Goal: Contribute content: Contribute content

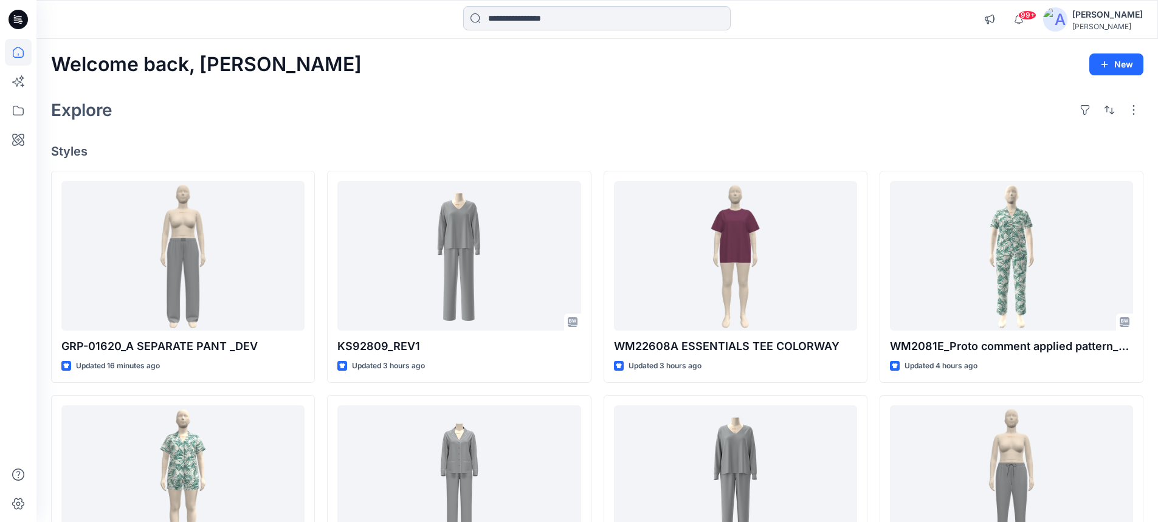
click at [513, 20] on input at bounding box center [597, 18] width 268 height 24
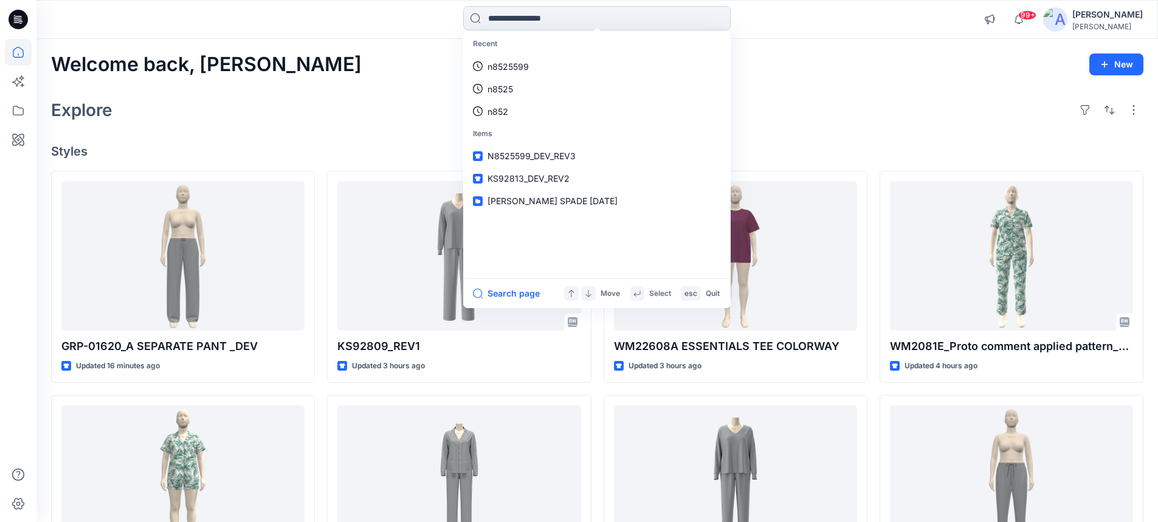
paste input "**********"
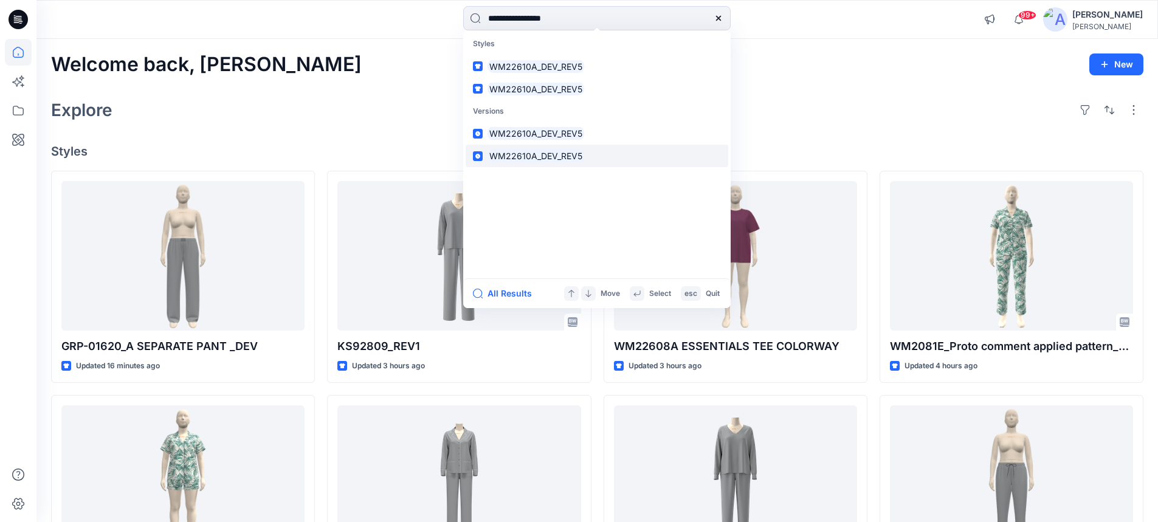
type input "**********"
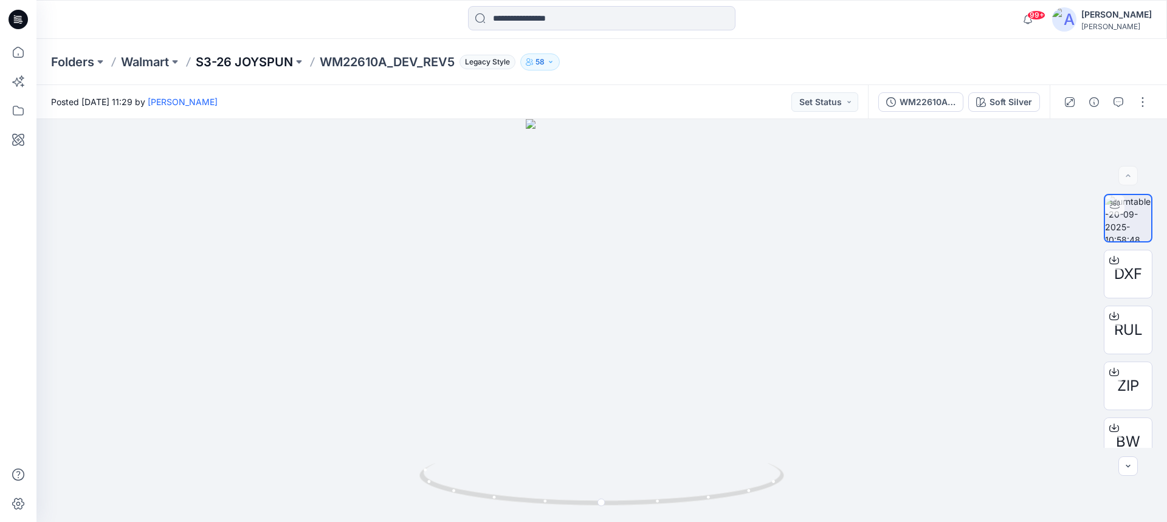
click at [223, 63] on p "S3-26 JOYSPUN" at bounding box center [244, 62] width 97 height 17
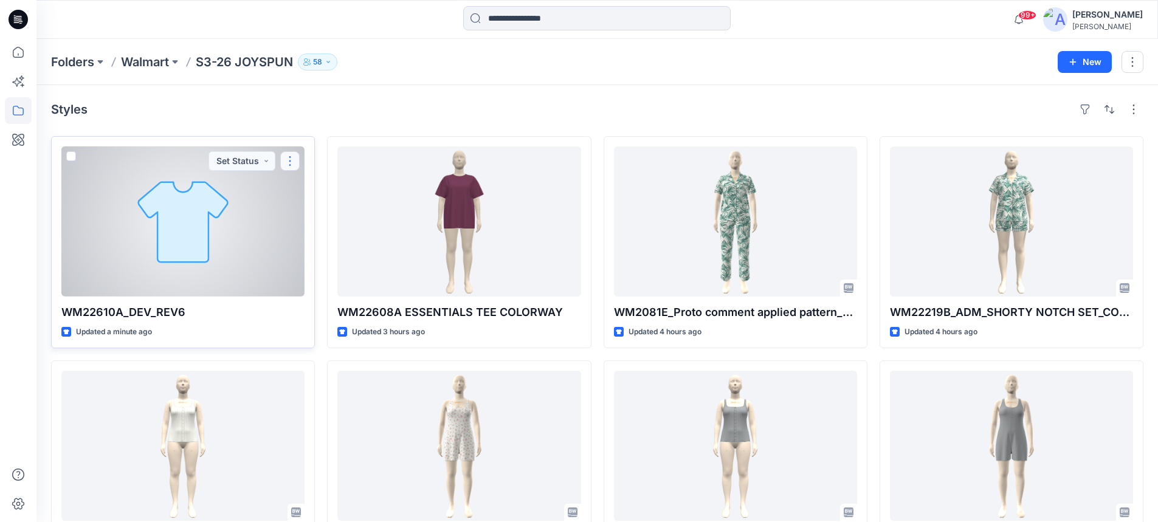
click at [290, 163] on button "button" at bounding box center [289, 160] width 19 height 19
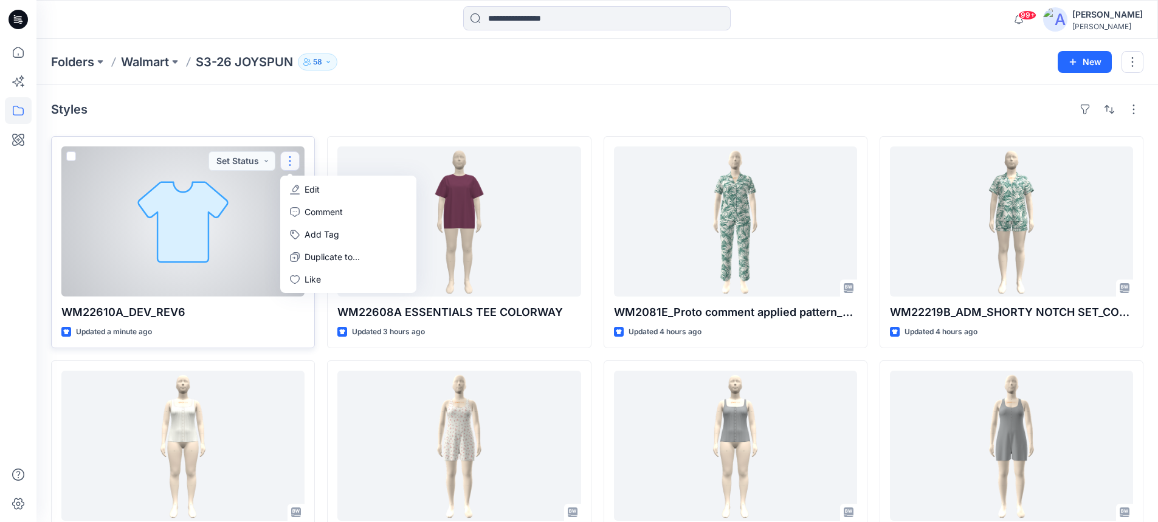
click at [306, 188] on p "Edit" at bounding box center [312, 189] width 15 height 13
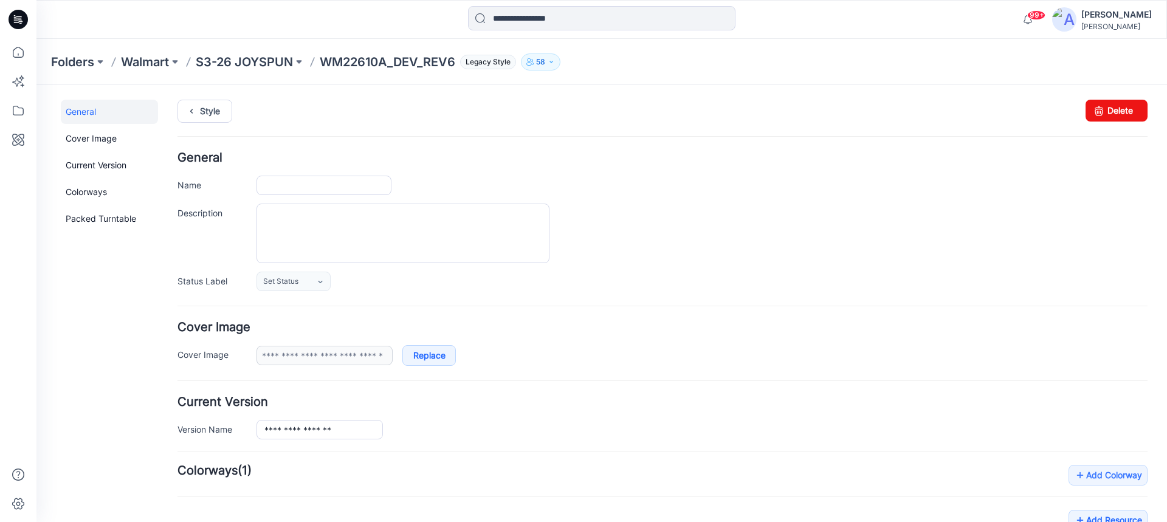
type input "**********"
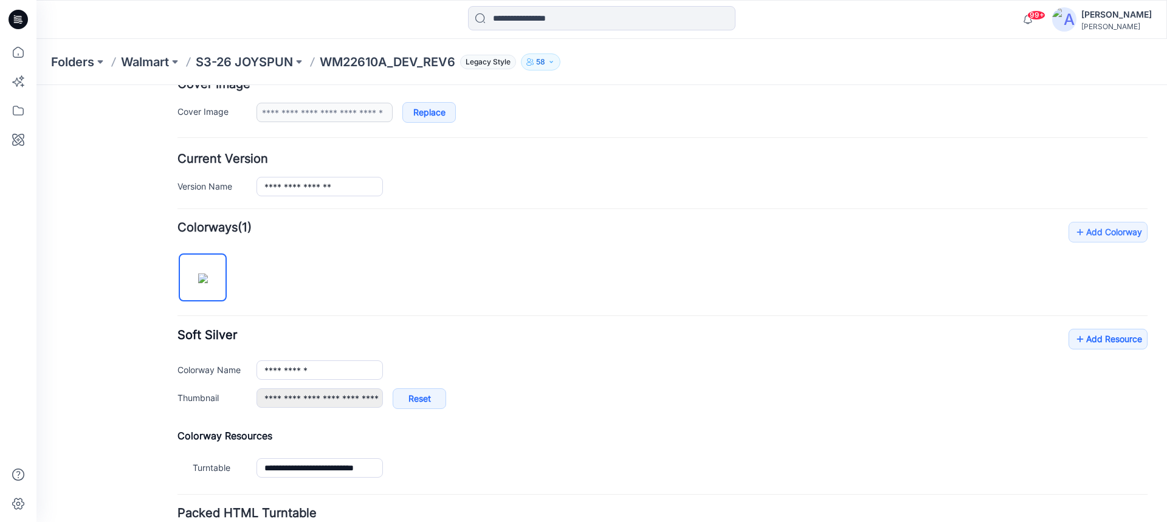
scroll to position [304, 0]
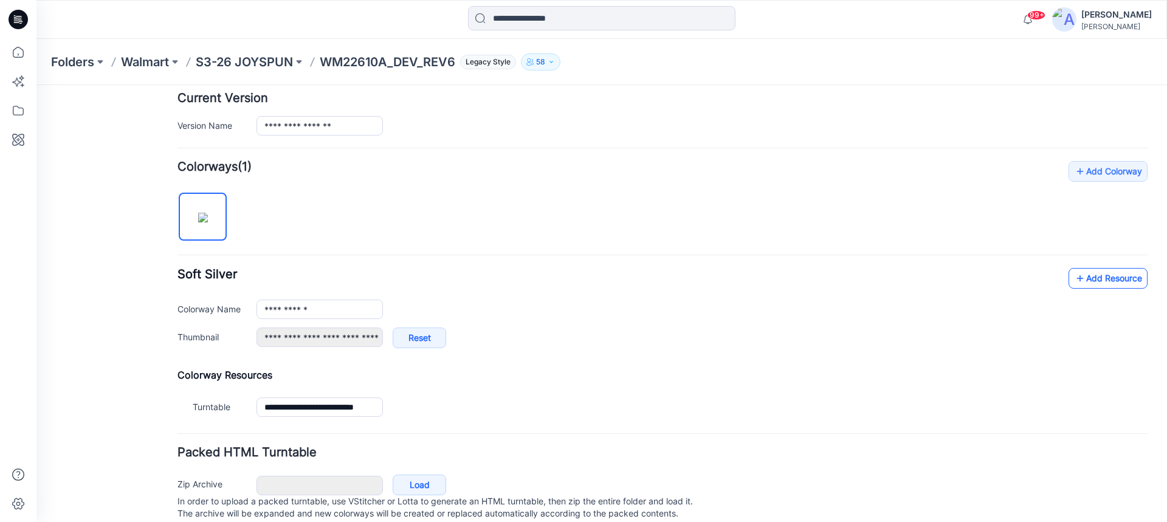
click at [1084, 283] on link "Add Resource" at bounding box center [1108, 278] width 79 height 21
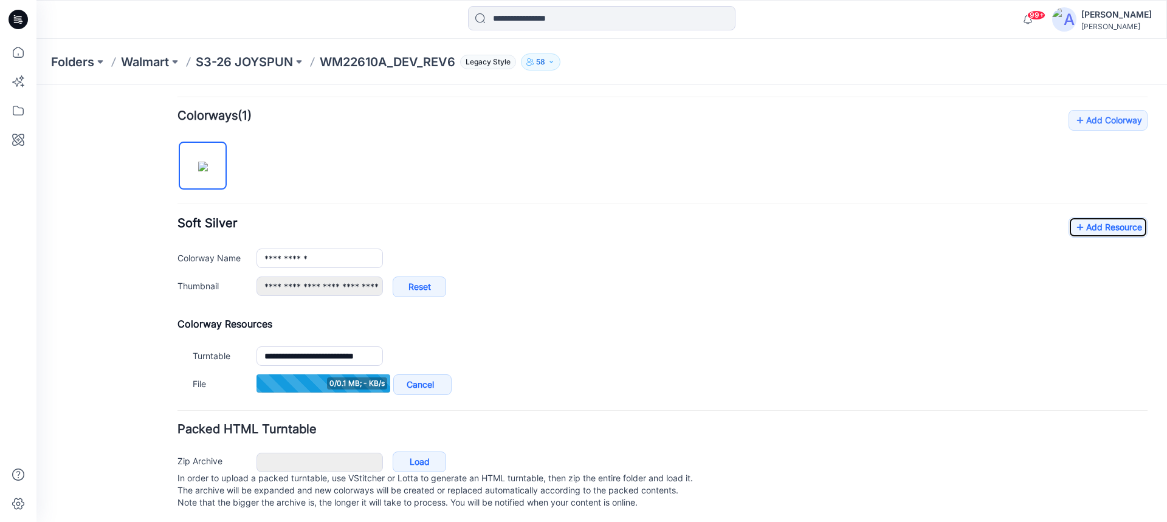
scroll to position [365, 0]
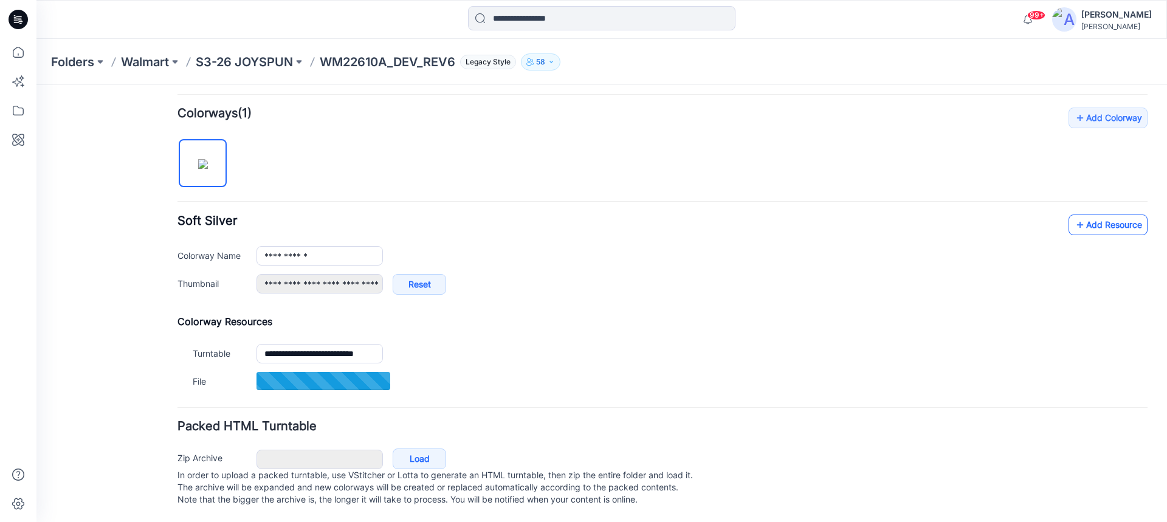
click at [1082, 215] on link "Add Resource" at bounding box center [1108, 225] width 79 height 21
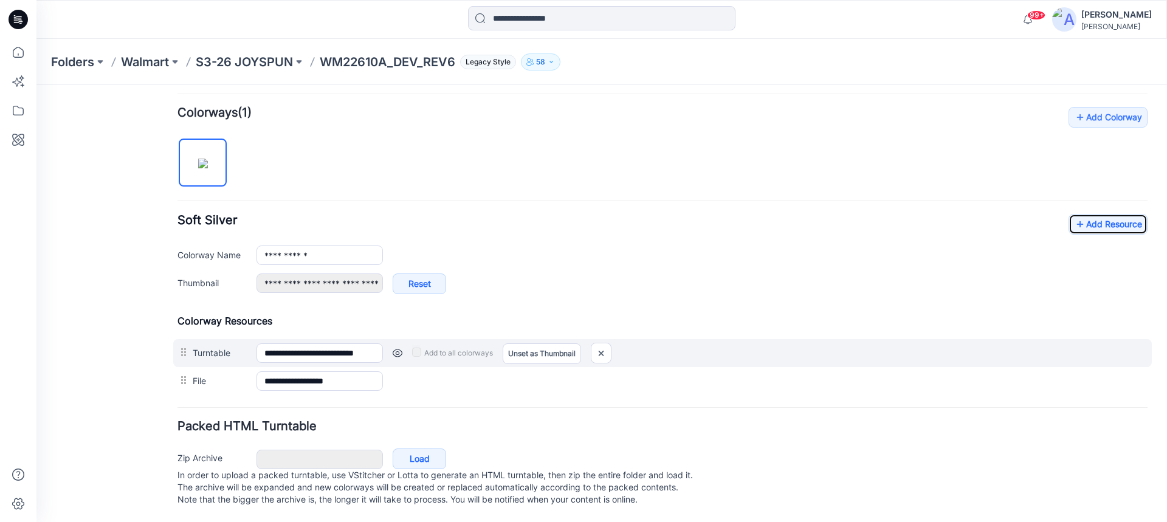
scroll to position [370, 0]
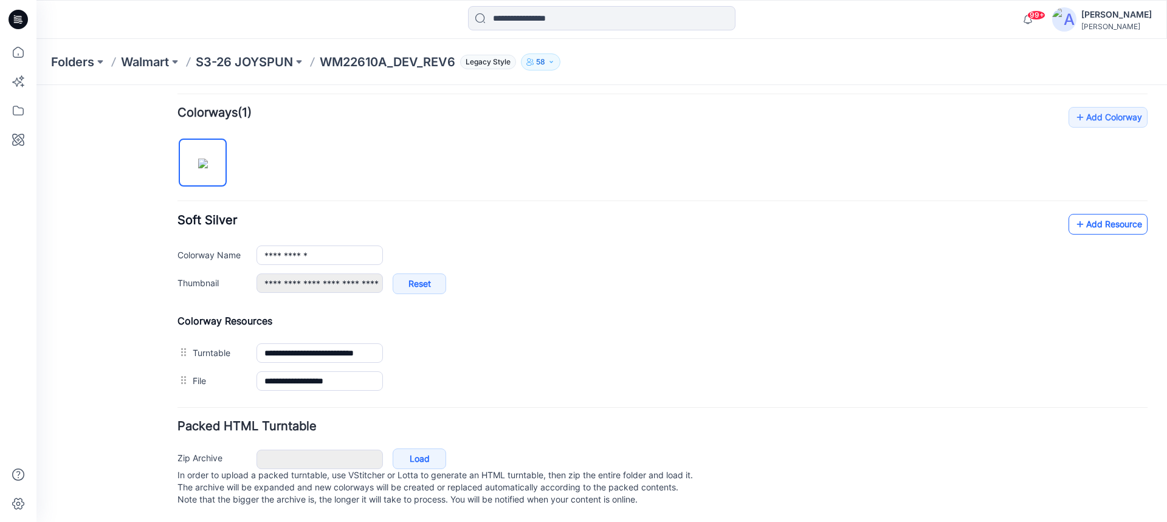
click at [1089, 218] on link "Add Resource" at bounding box center [1108, 224] width 79 height 21
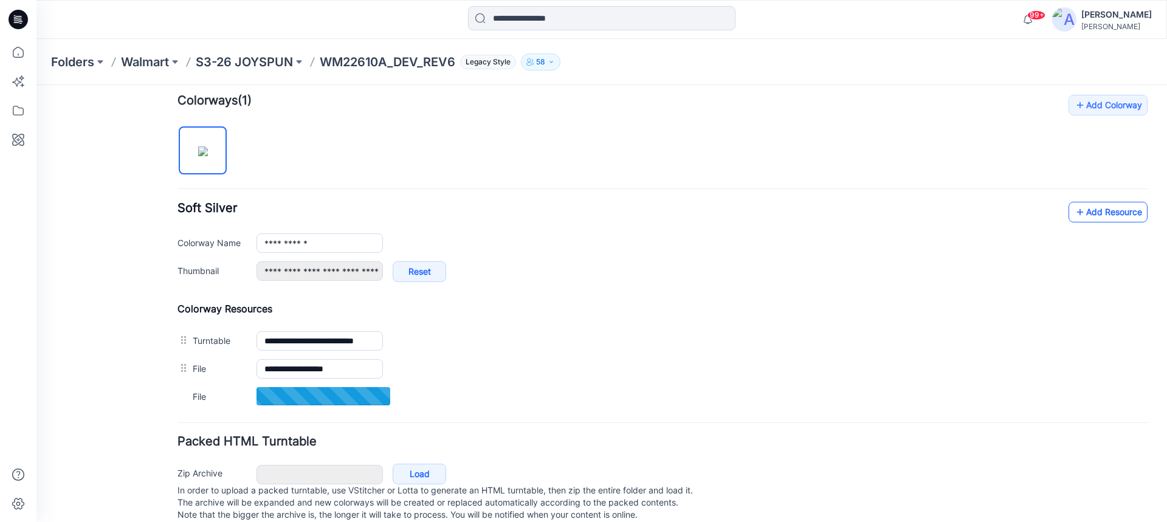
click at [1082, 216] on link "Add Resource" at bounding box center [1108, 212] width 79 height 21
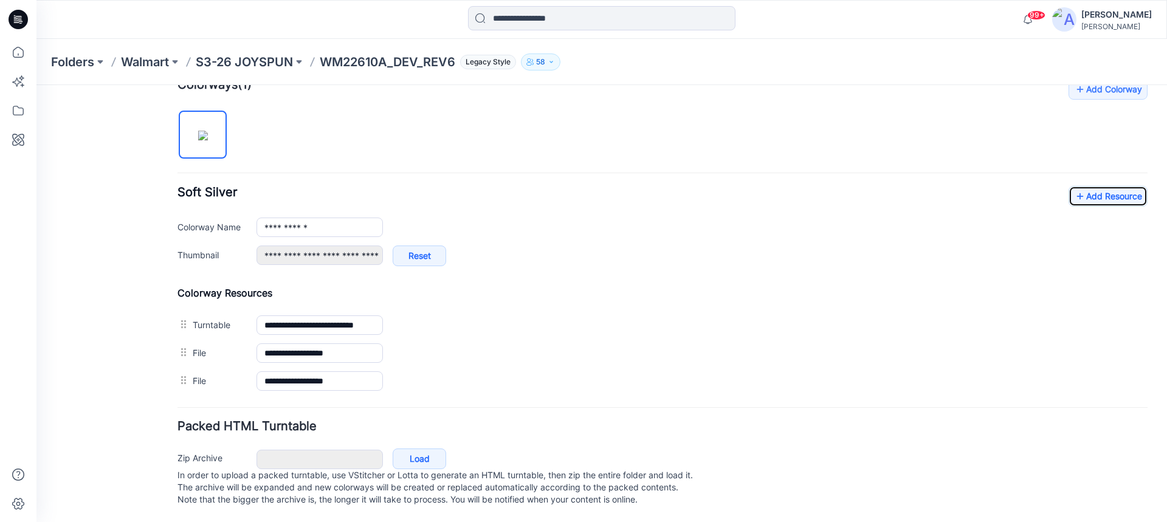
scroll to position [398, 0]
click at [1102, 186] on link "Add Resource" at bounding box center [1108, 196] width 79 height 21
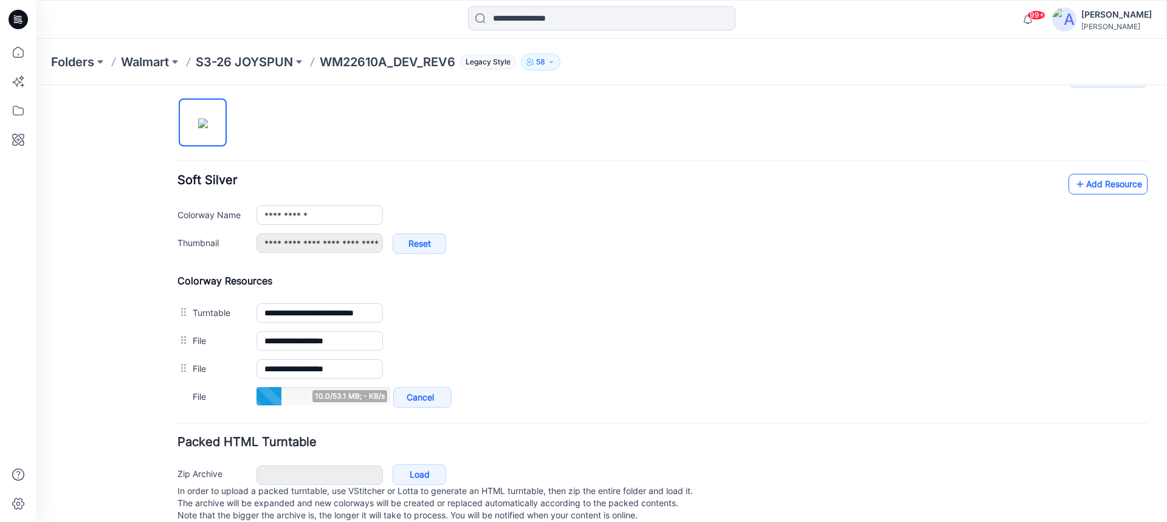
click at [1092, 187] on link "Add Resource" at bounding box center [1108, 184] width 79 height 21
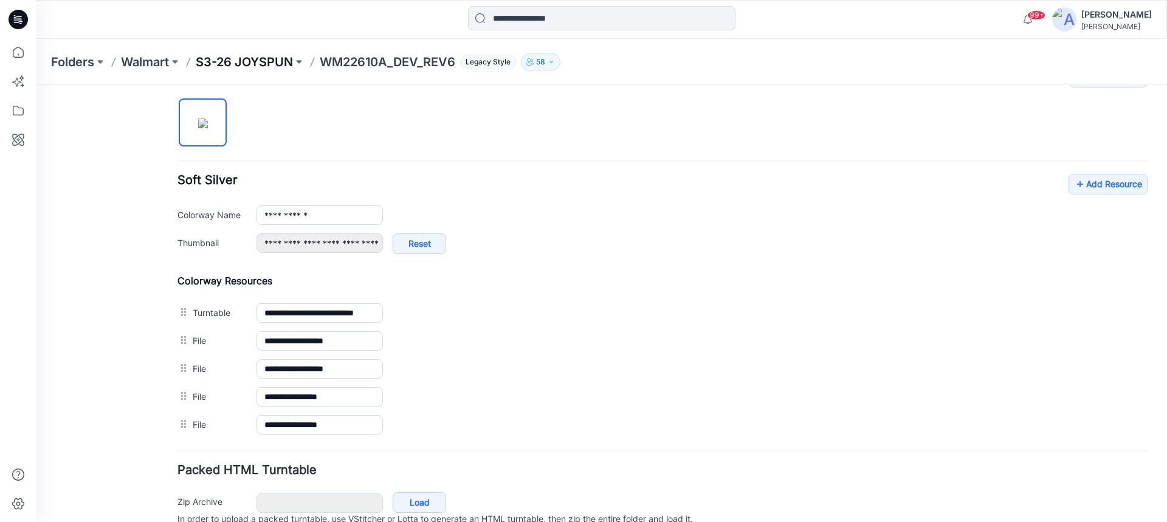
click at [264, 58] on p "S3-26 JOYSPUN" at bounding box center [244, 62] width 97 height 17
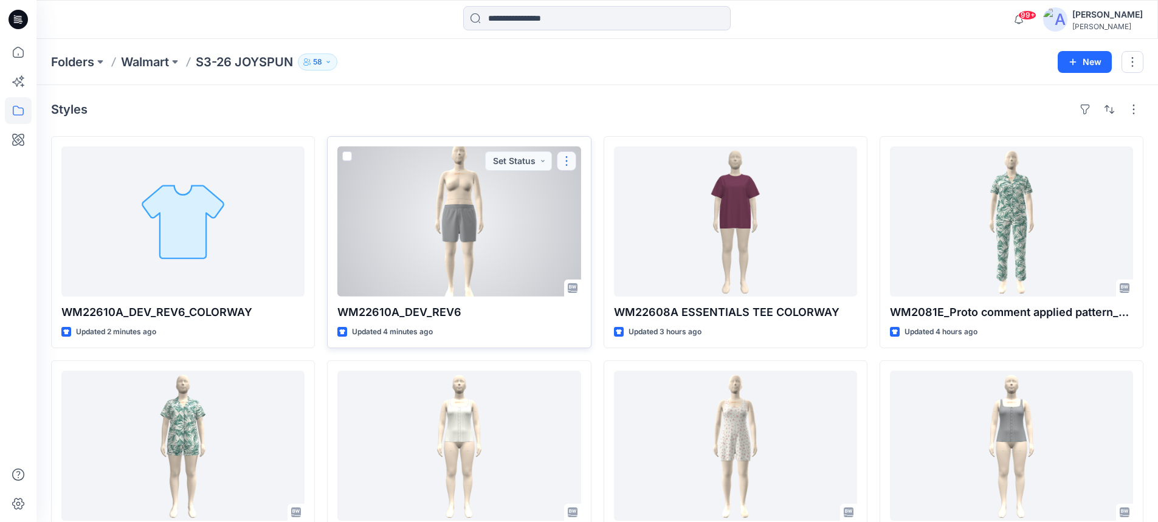
click at [569, 166] on button "button" at bounding box center [566, 160] width 19 height 19
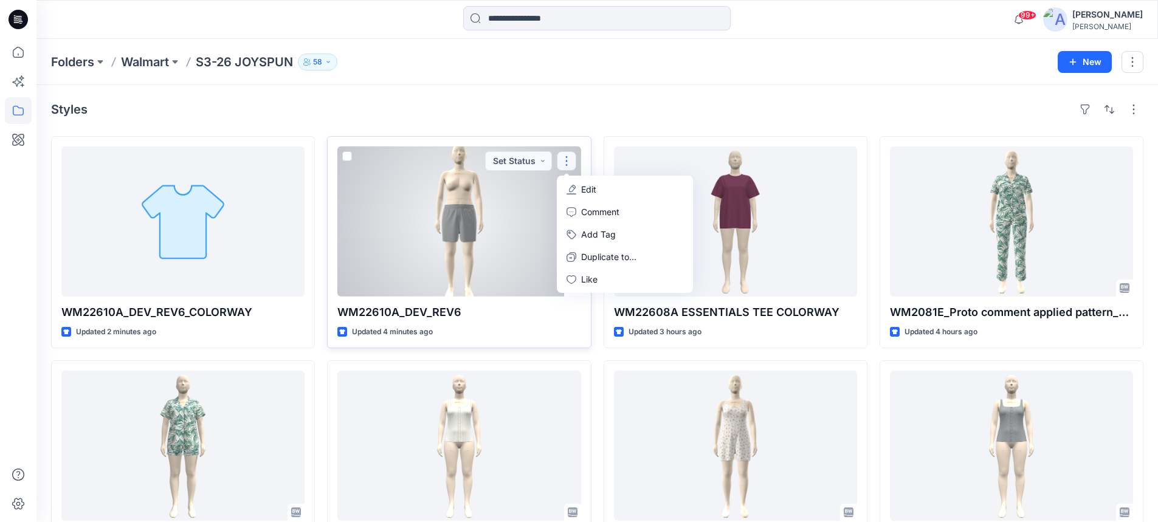
click at [586, 188] on p "Edit" at bounding box center [588, 189] width 15 height 13
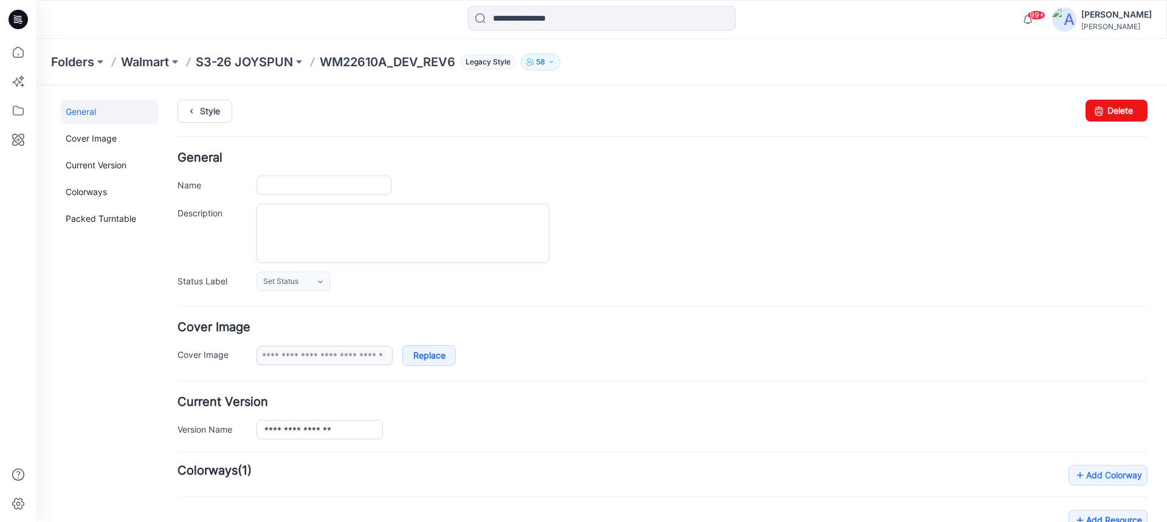
type input "**********"
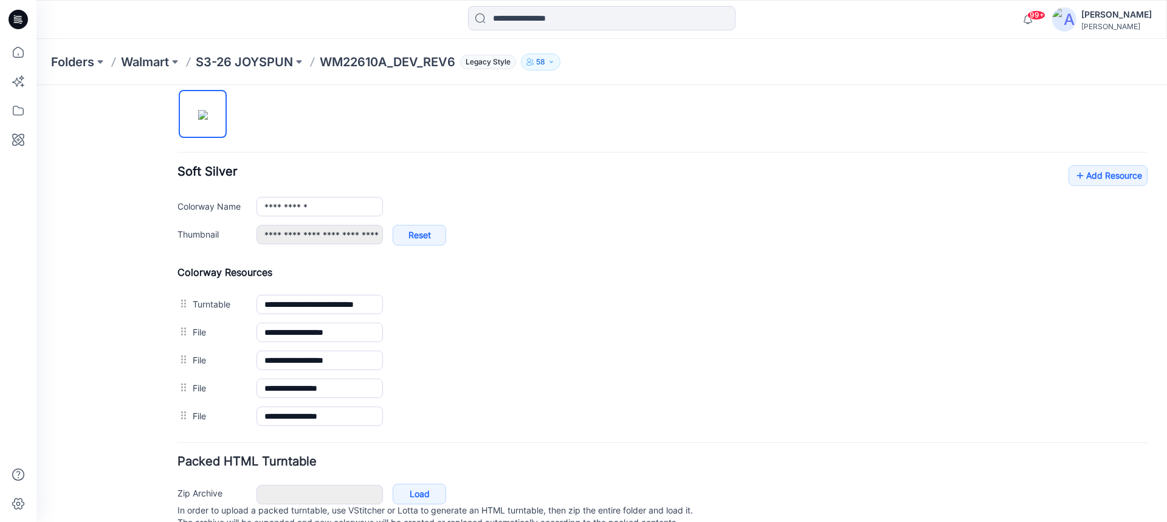
scroll to position [454, 0]
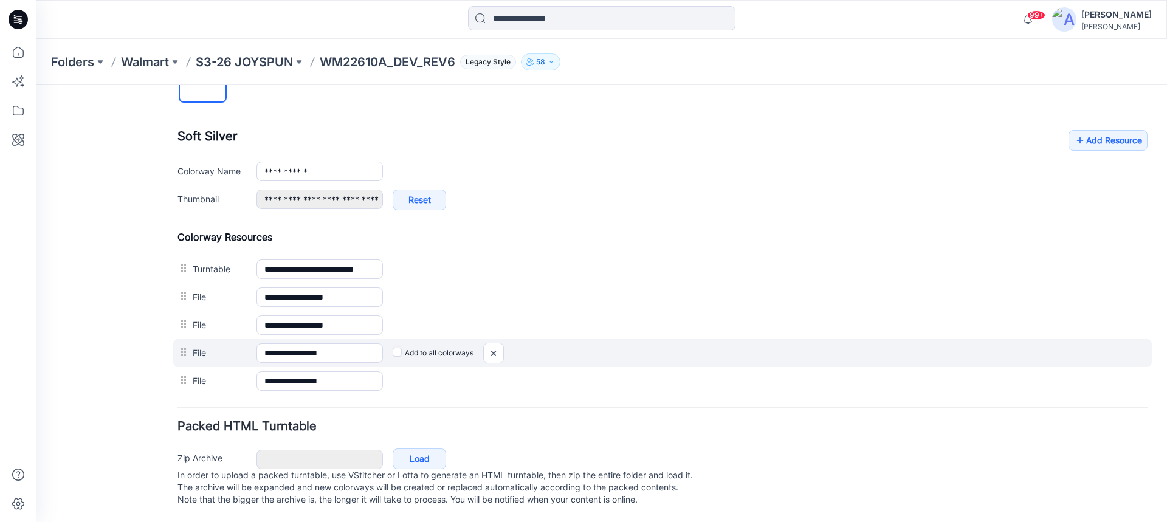
click at [199, 346] on label "File" at bounding box center [219, 352] width 52 height 13
click at [257, 344] on input "**********" at bounding box center [320, 353] width 126 height 19
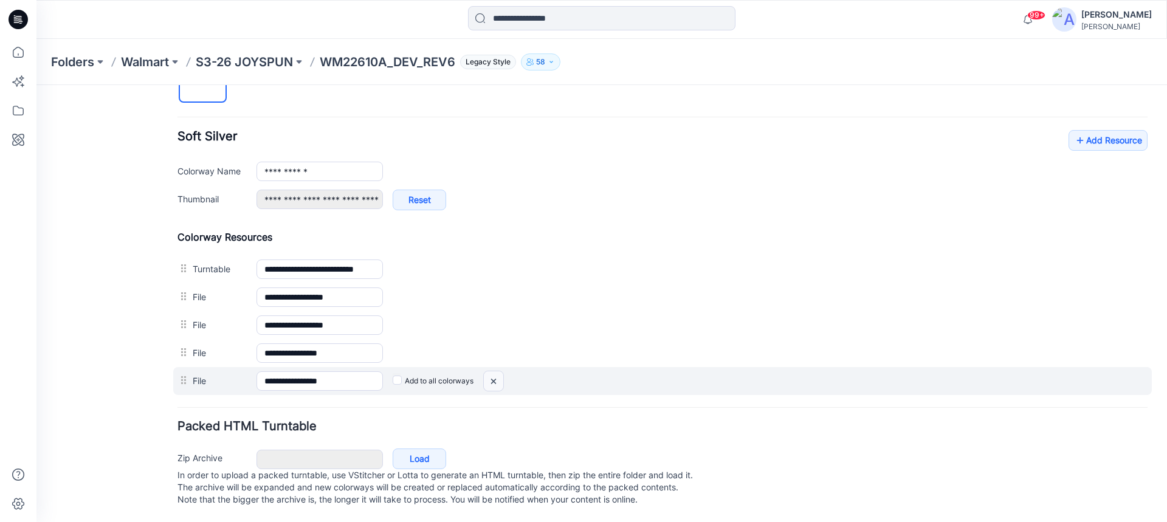
click at [494, 373] on img at bounding box center [493, 382] width 19 height 20
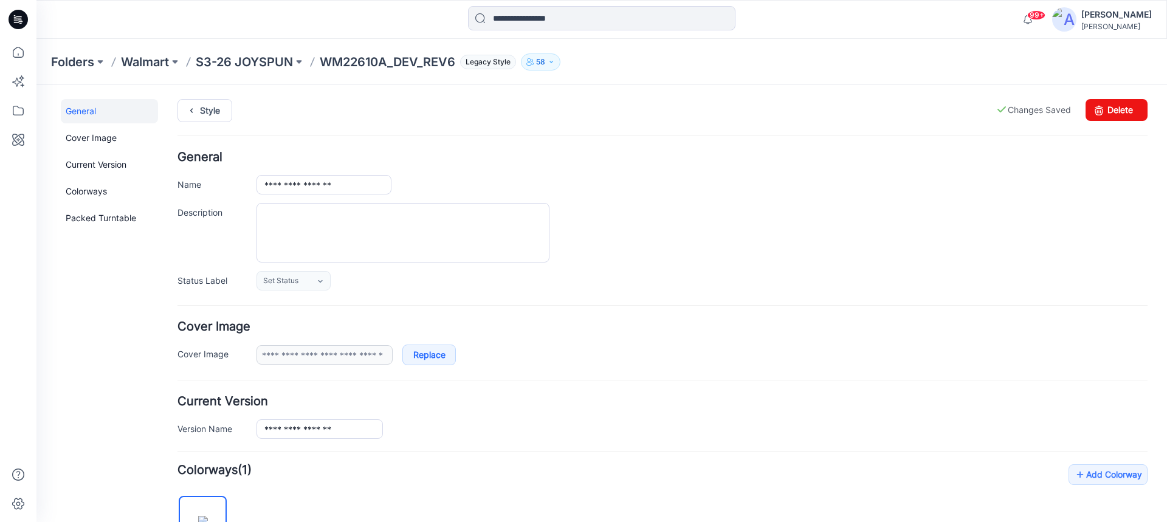
scroll to position [0, 0]
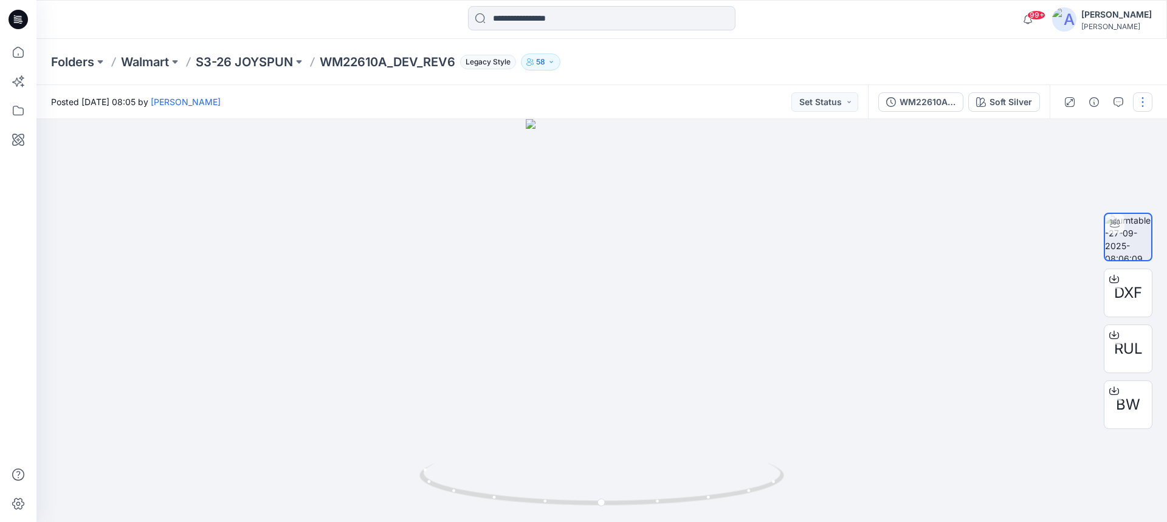
click at [1140, 107] on button "button" at bounding box center [1142, 101] width 19 height 19
click at [1067, 130] on p "Edit" at bounding box center [1065, 130] width 15 height 13
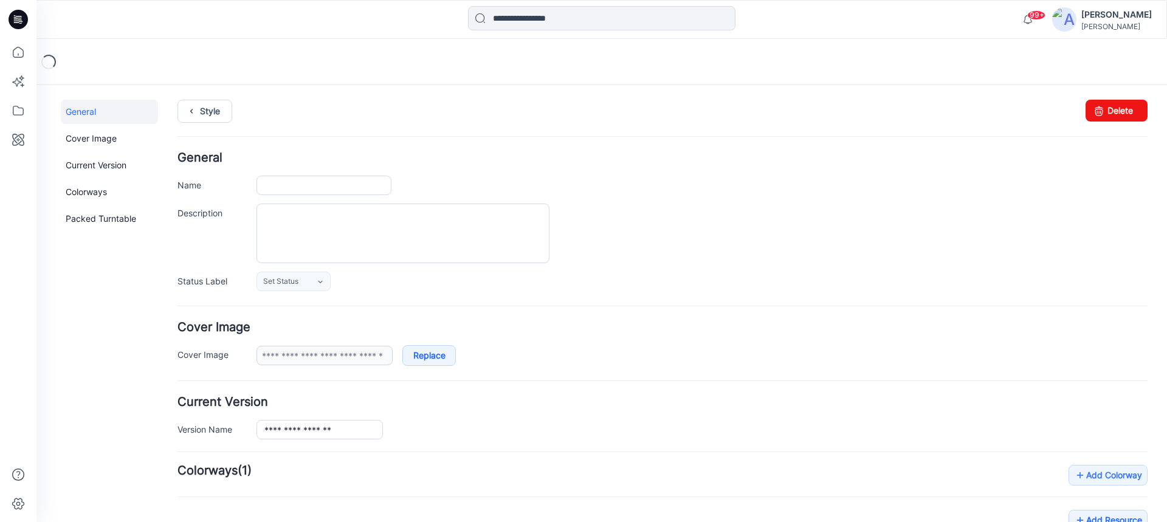
type input "**********"
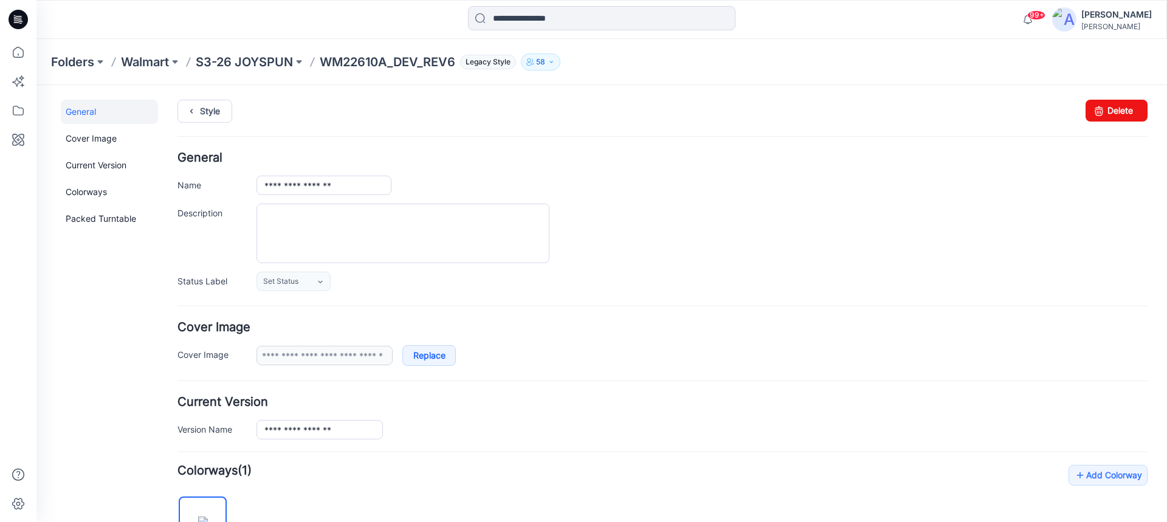
click at [1029, 247] on div at bounding box center [702, 234] width 891 height 60
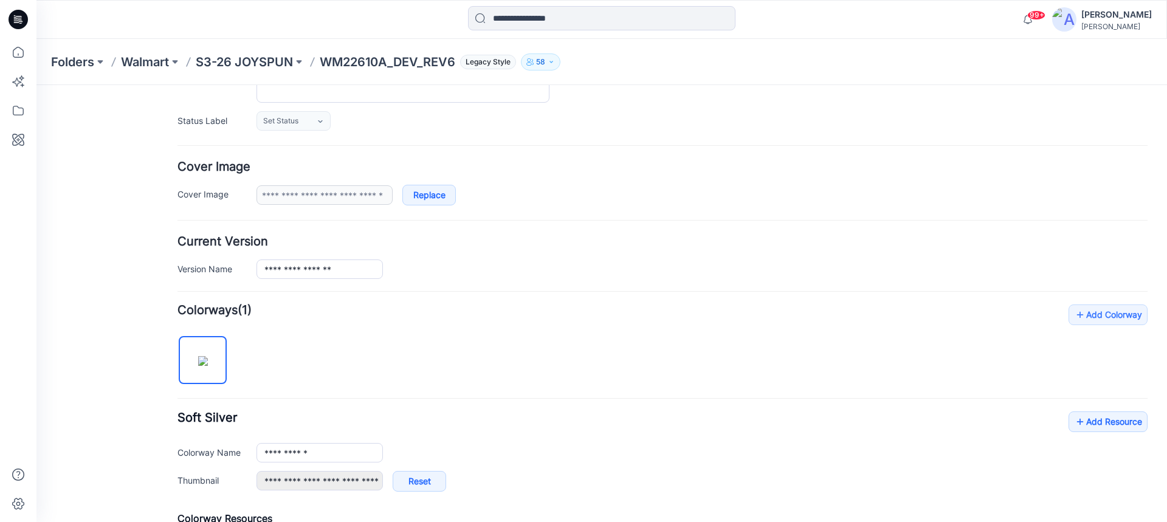
scroll to position [365, 0]
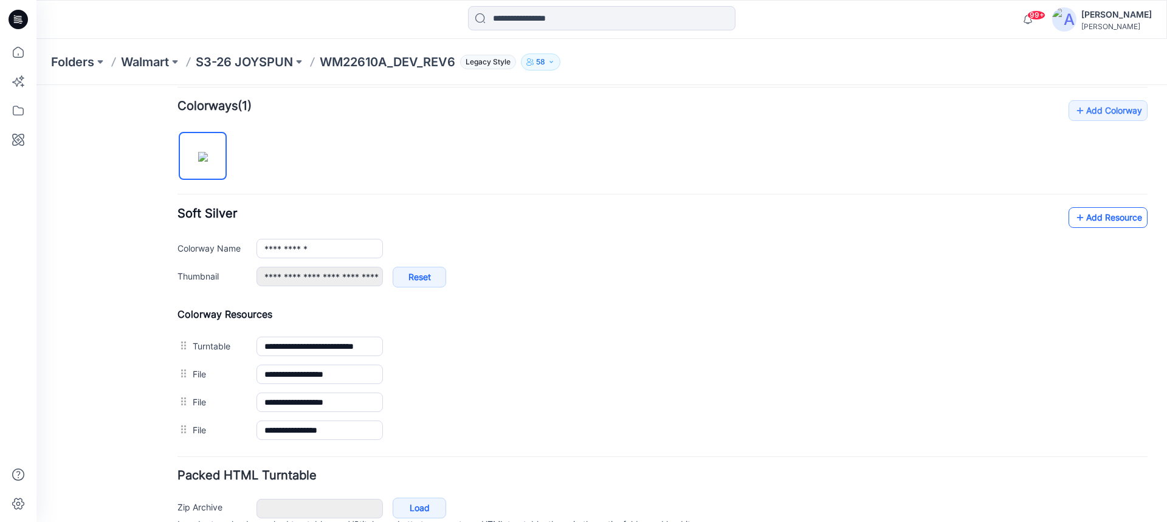
click at [1099, 220] on link "Add Resource" at bounding box center [1108, 217] width 79 height 21
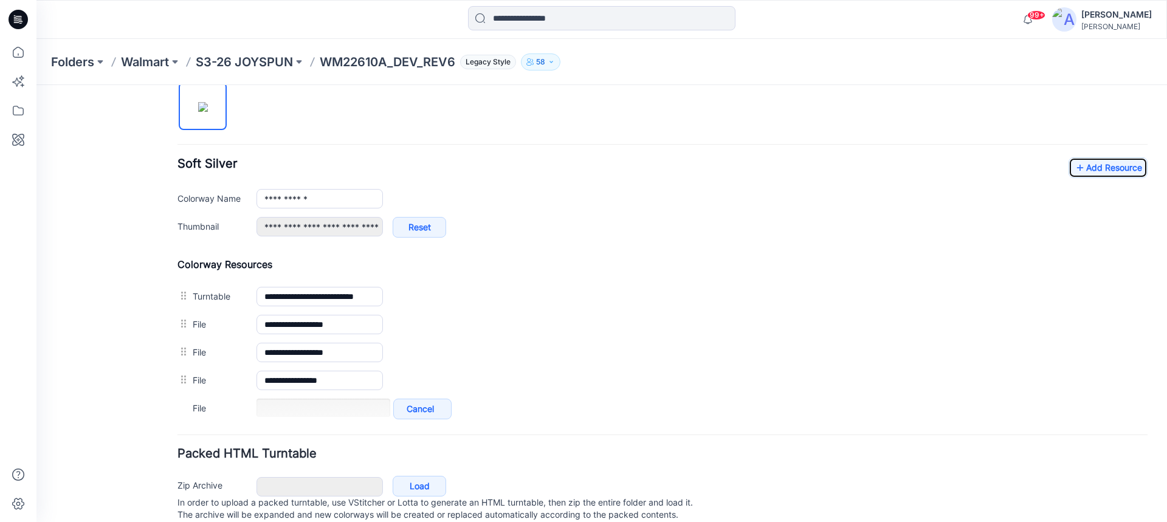
scroll to position [426, 0]
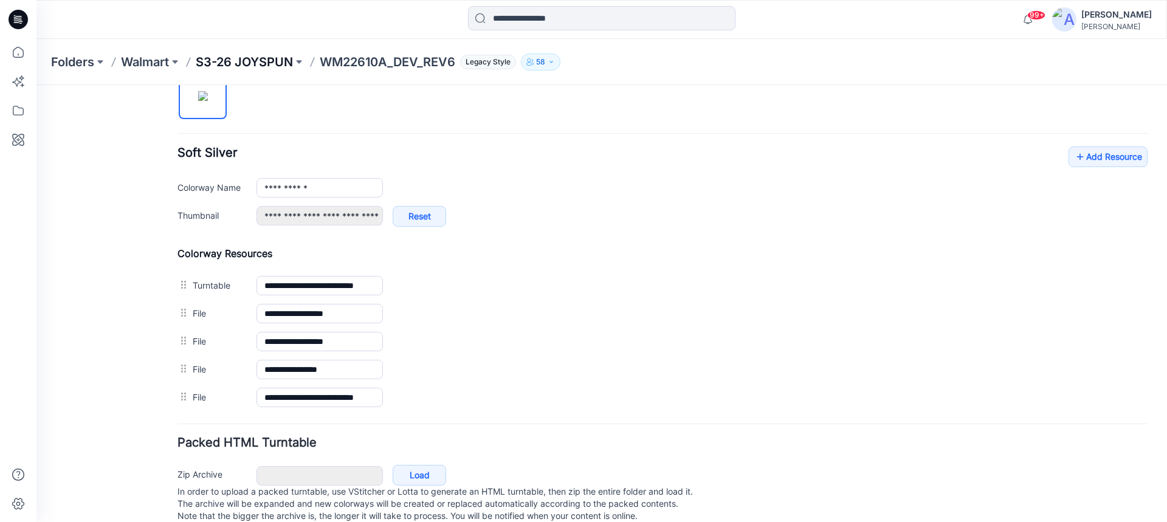
click at [277, 63] on p "S3-26 JOYSPUN" at bounding box center [244, 62] width 97 height 17
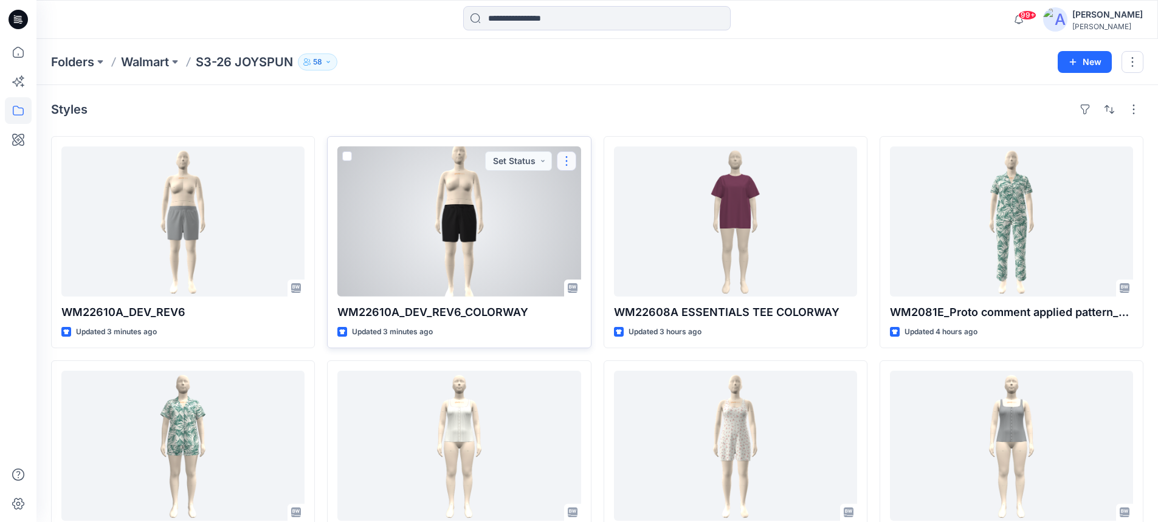
click at [564, 163] on button "button" at bounding box center [566, 160] width 19 height 19
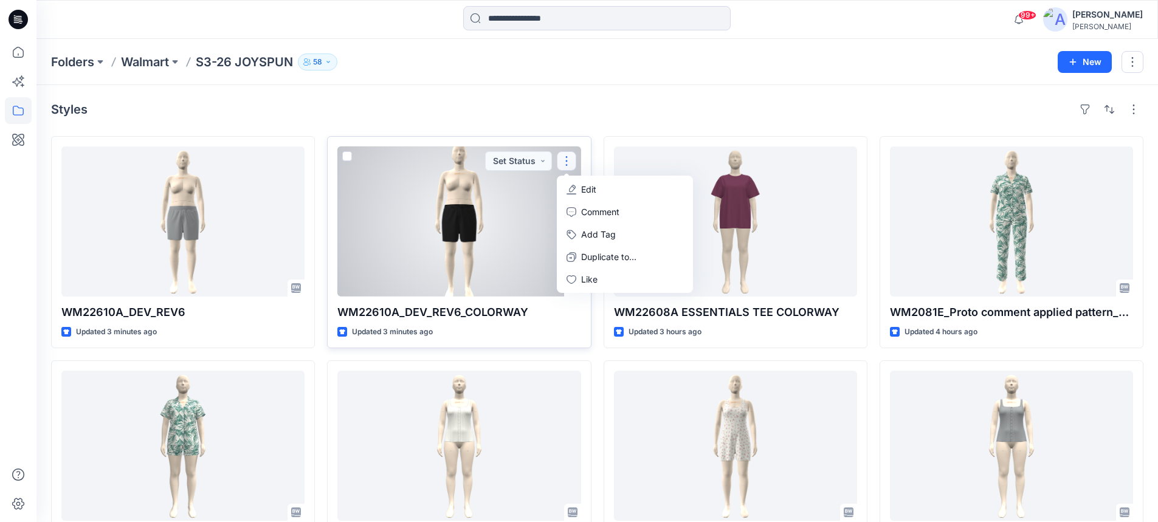
click at [585, 187] on p "Edit" at bounding box center [588, 189] width 15 height 13
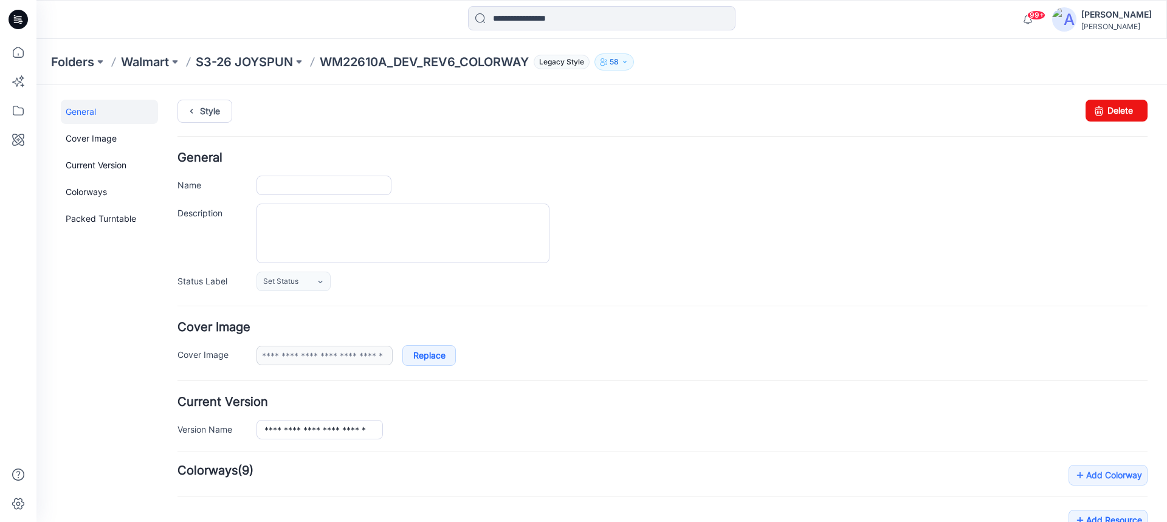
type input "**********"
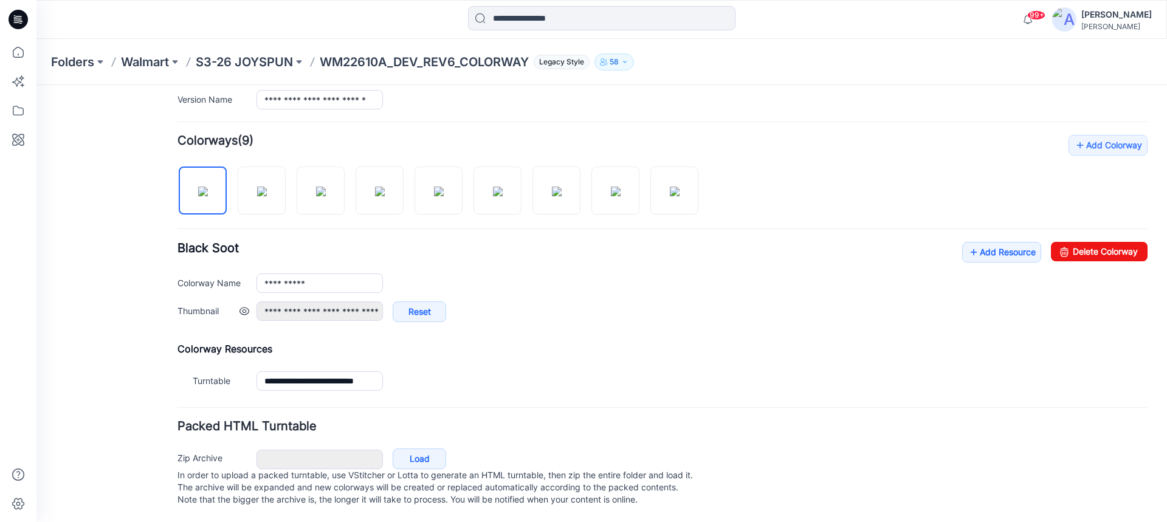
scroll to position [342, 0]
click at [984, 244] on link "Add Resource" at bounding box center [1002, 252] width 79 height 21
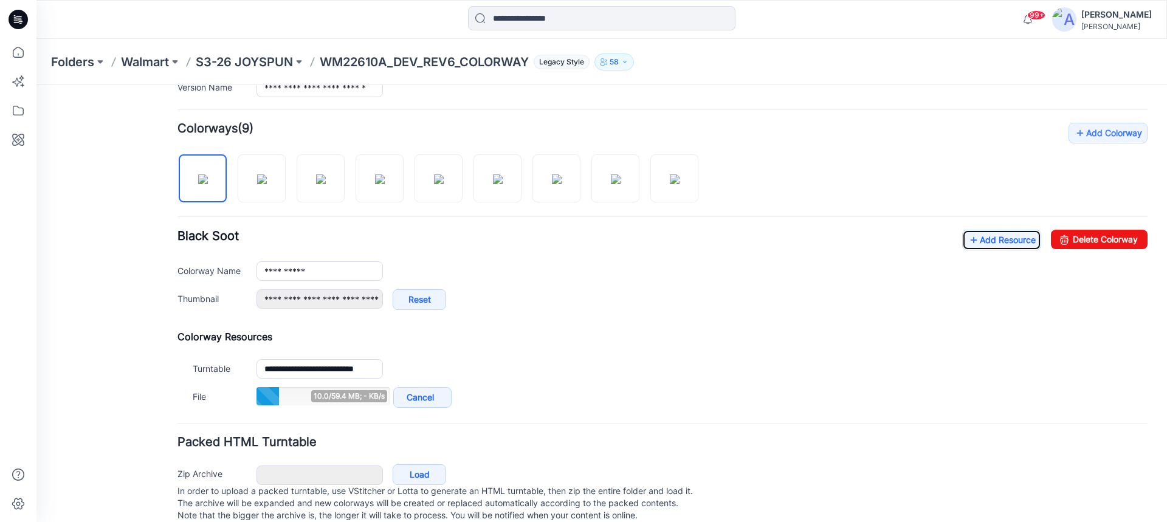
scroll to position [370, 0]
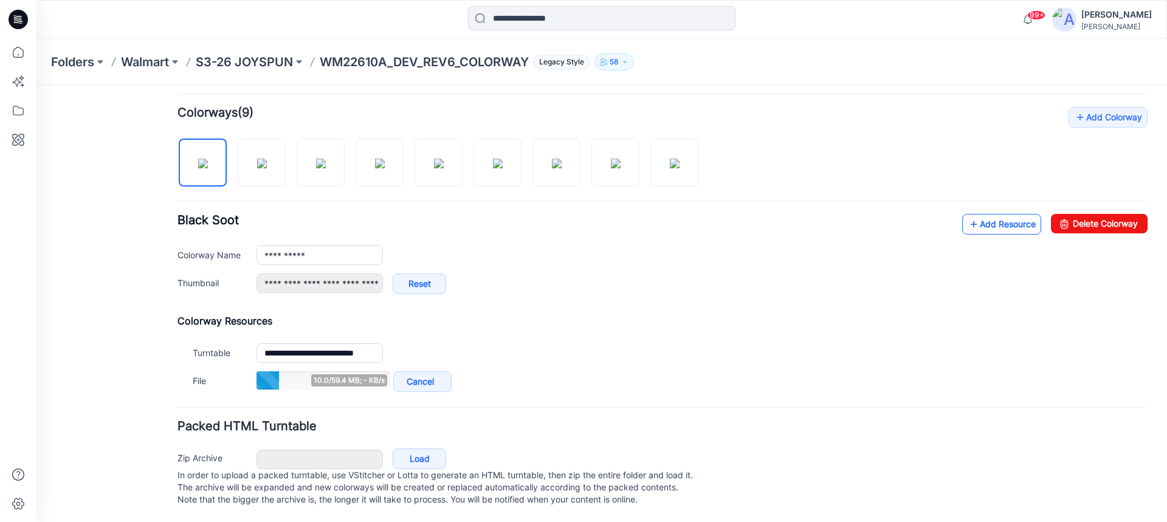
click at [971, 214] on link "Add Resource" at bounding box center [1002, 224] width 79 height 21
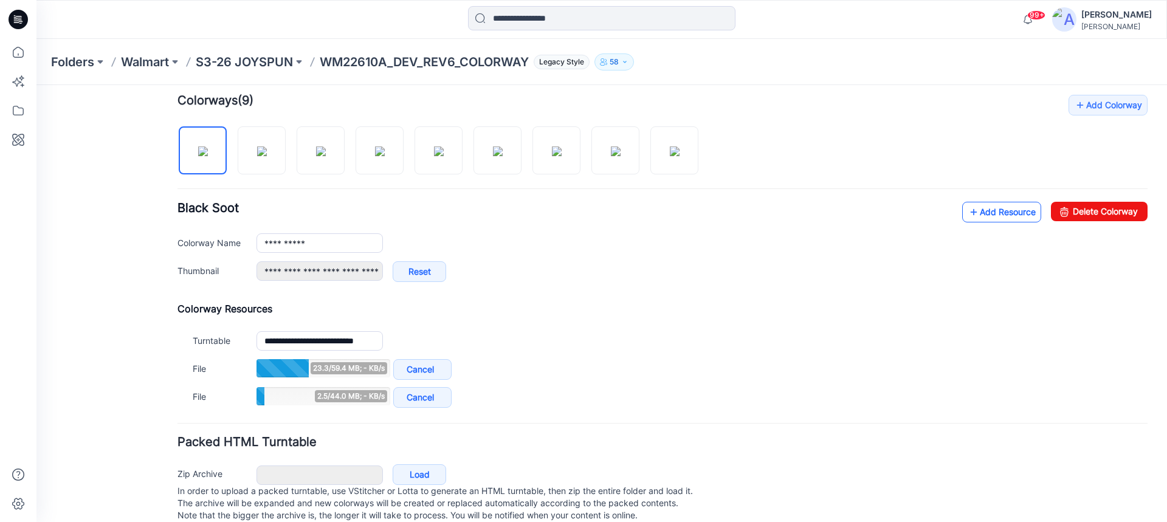
click at [982, 213] on link "Add Resource" at bounding box center [1002, 212] width 79 height 21
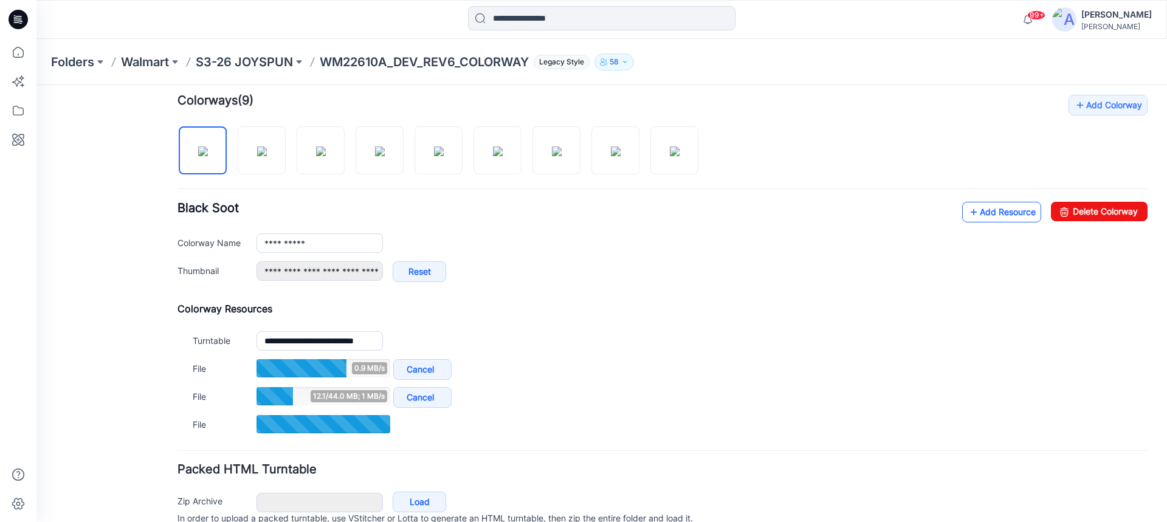
click at [1003, 210] on link "Add Resource" at bounding box center [1002, 212] width 79 height 21
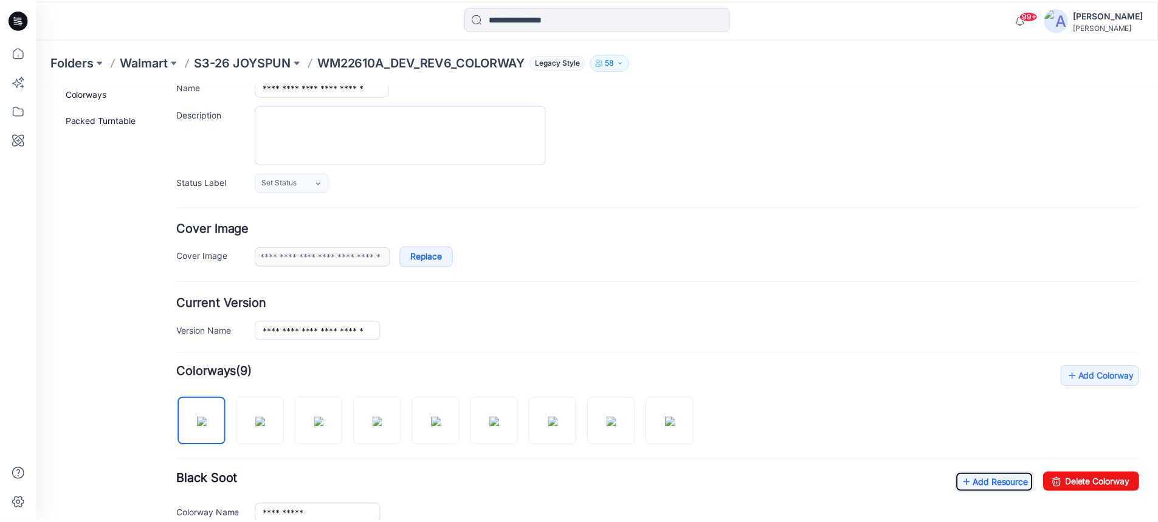
scroll to position [5, 0]
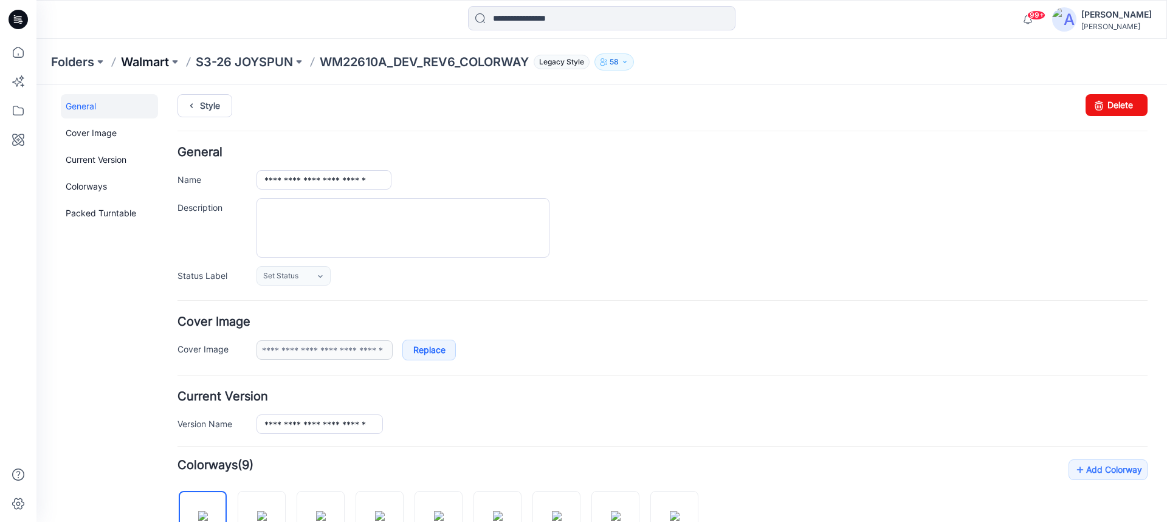
click at [147, 61] on p "Walmart" at bounding box center [145, 62] width 48 height 17
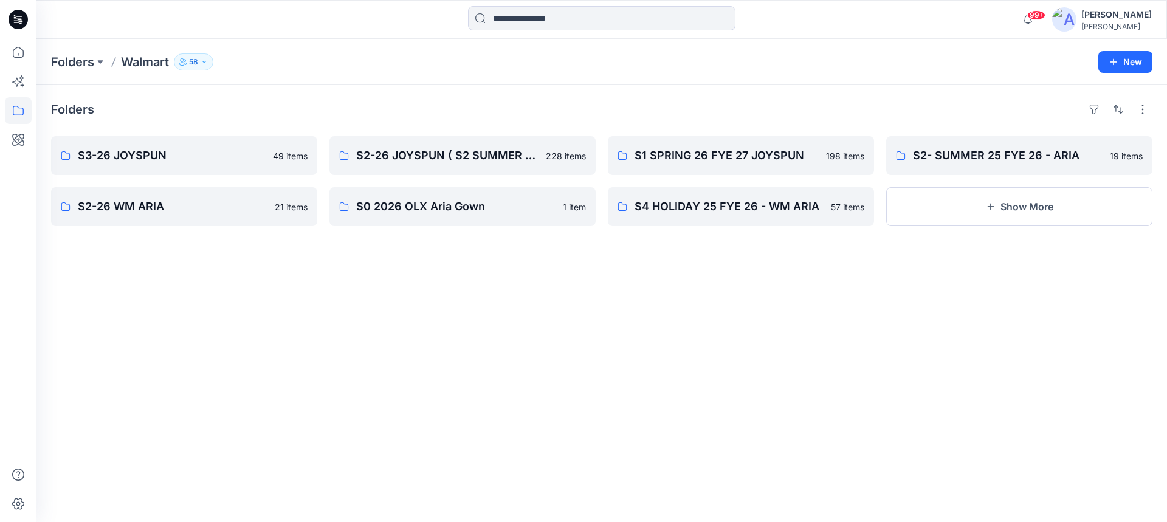
click at [16, 19] on icon at bounding box center [18, 19] width 19 height 19
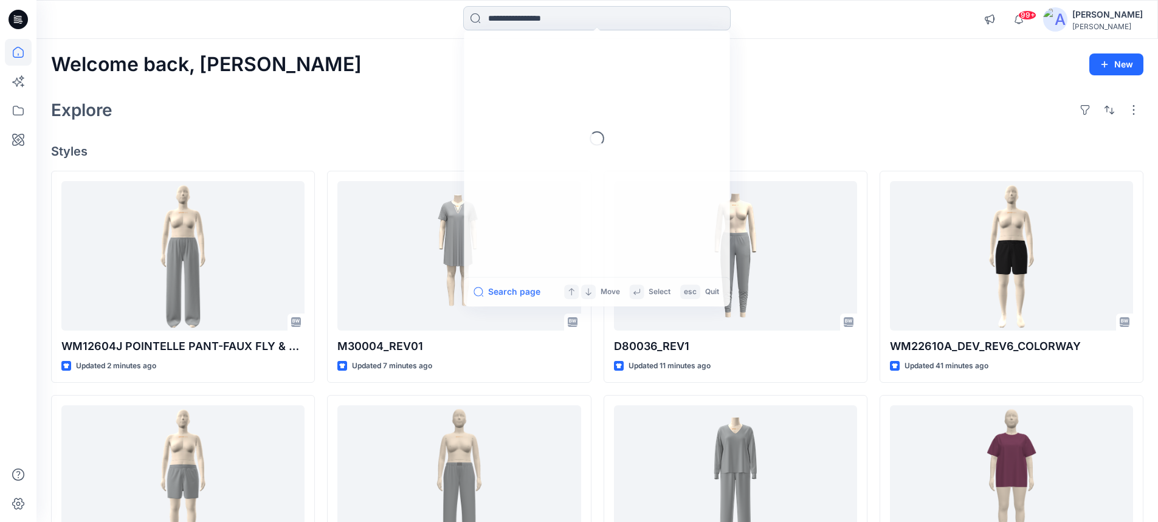
click at [516, 11] on input at bounding box center [597, 18] width 268 height 24
paste input "*******"
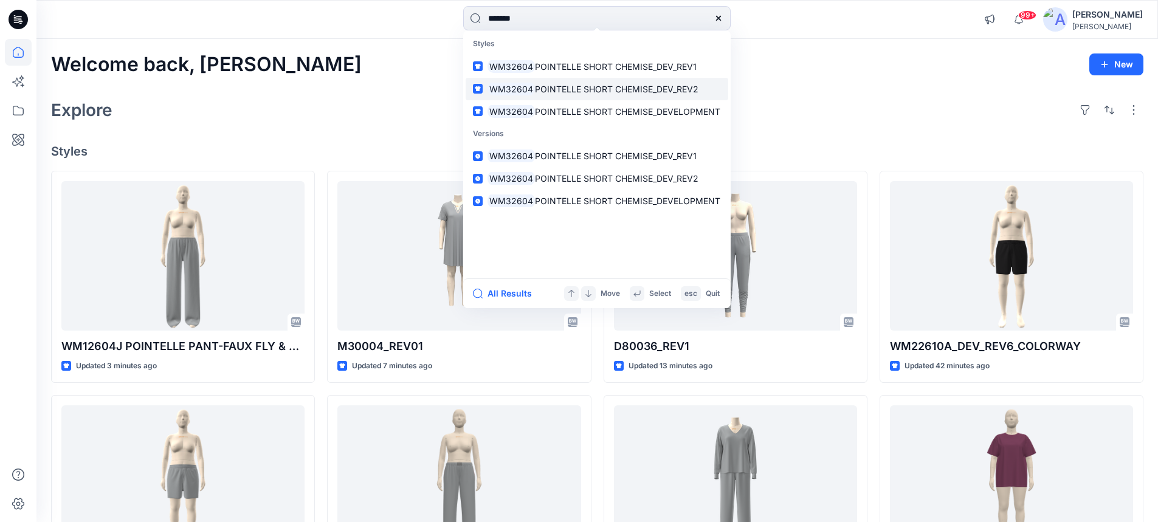
type input "*******"
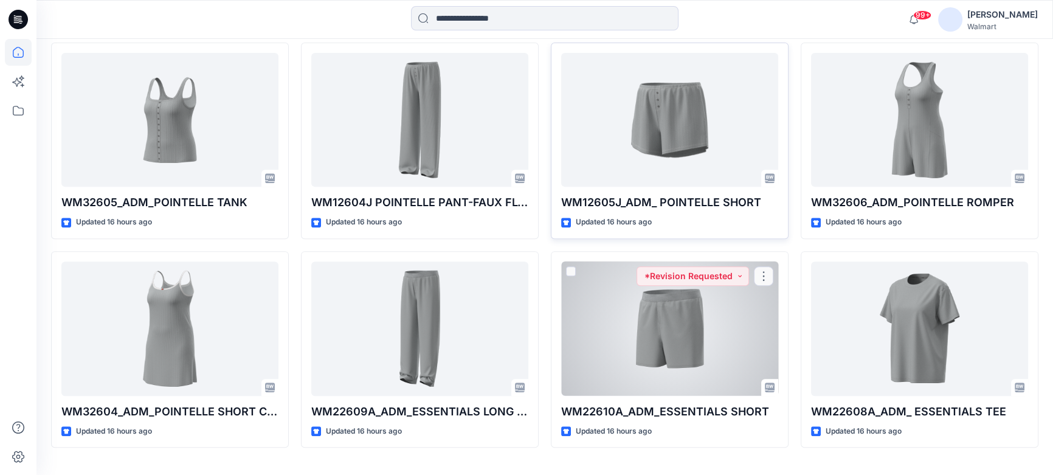
scroll to position [600, 0]
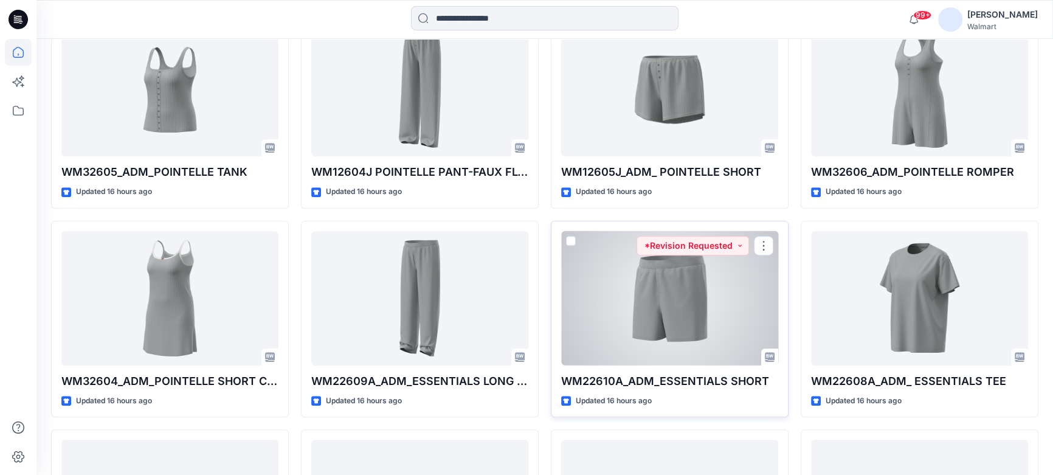
click at [651, 314] on div at bounding box center [669, 298] width 217 height 134
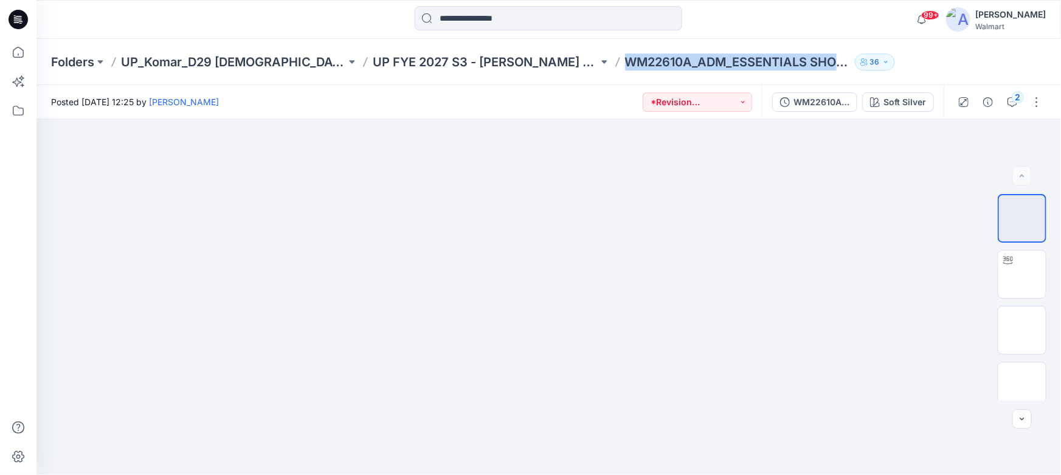
drag, startPoint x: 570, startPoint y: 57, endPoint x: 801, endPoint y: 60, distance: 231.1
click at [801, 60] on div "Folders UP_Komar_D29 [DEMOGRAPHIC_DATA] Sleep UP FYE 2027 S3 - [PERSON_NAME] D2…" at bounding box center [501, 62] width 900 height 17
click at [476, 16] on input at bounding box center [549, 18] width 268 height 24
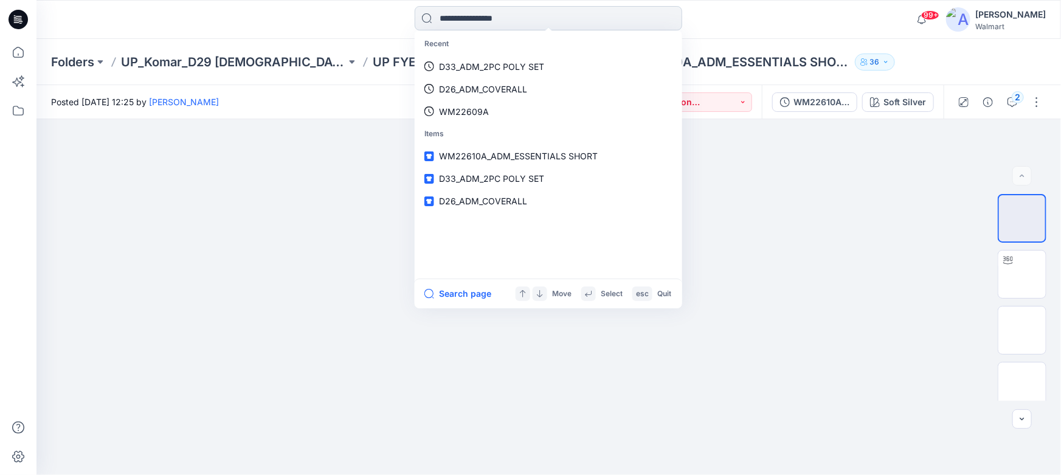
paste input "**********"
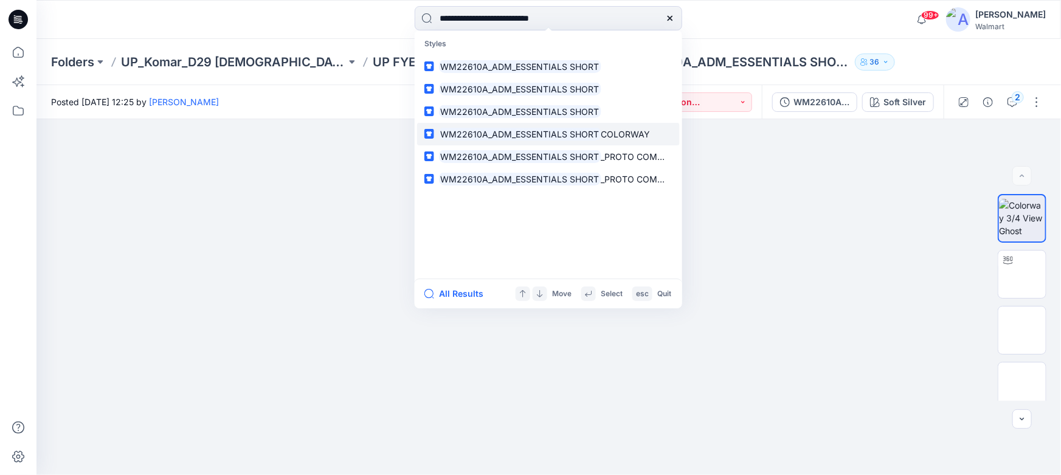
type input "**********"
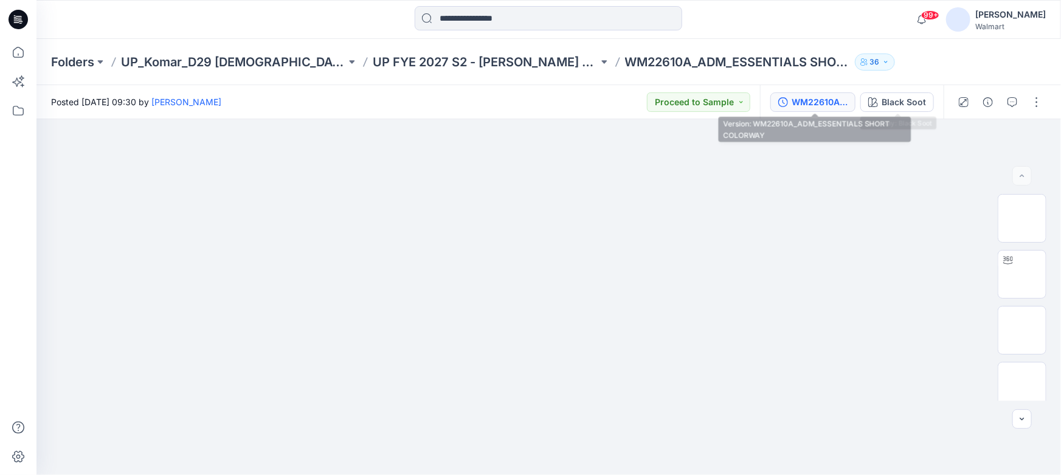
click at [831, 99] on div "WM22610A_ADM_ESSENTIALS SHORT COLORWAY" at bounding box center [820, 101] width 56 height 13
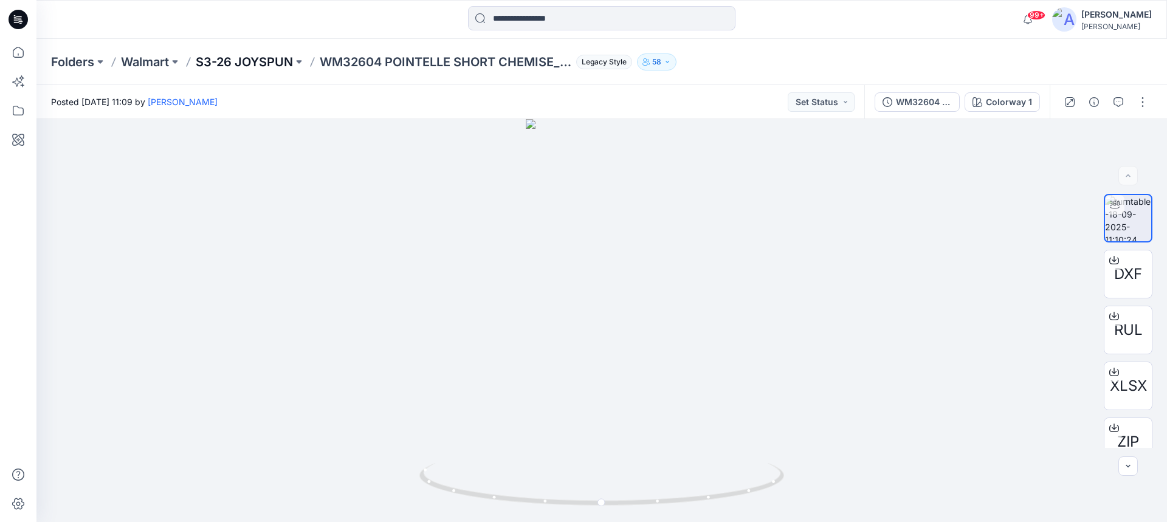
click at [239, 59] on p "S3-26 JOYSPUN" at bounding box center [244, 62] width 97 height 17
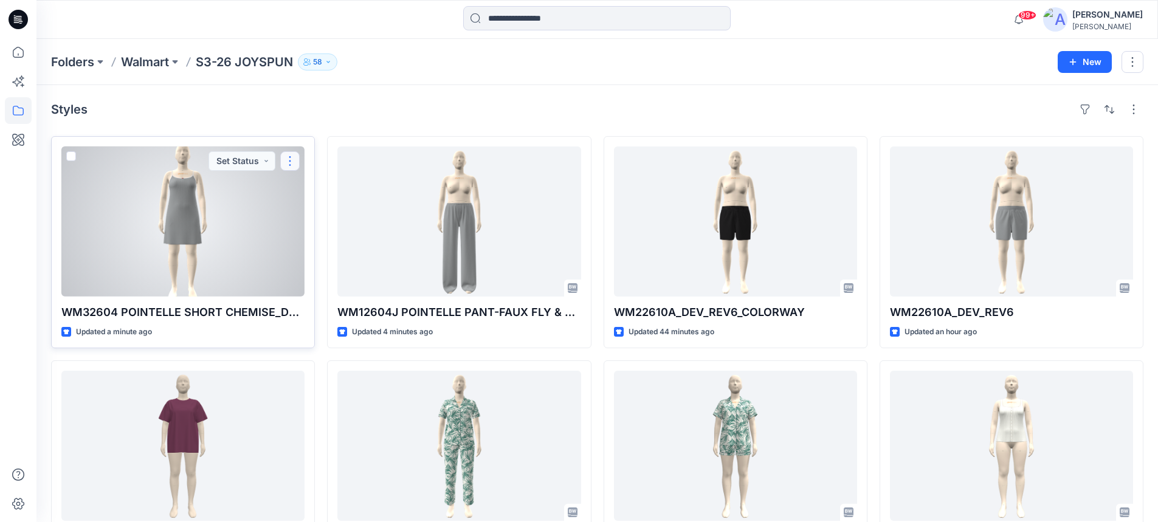
click at [293, 162] on button "button" at bounding box center [289, 160] width 19 height 19
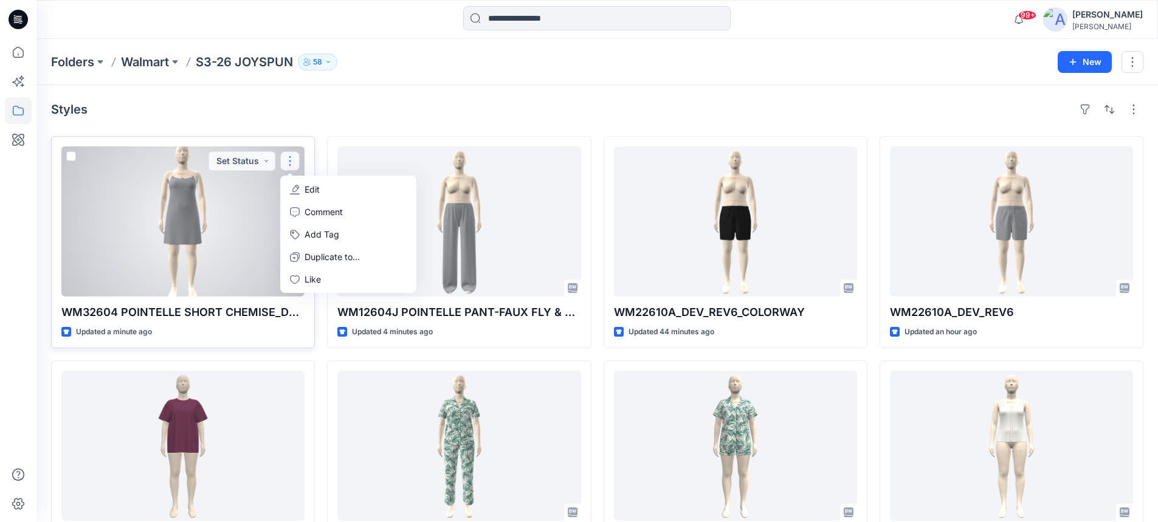
click at [309, 190] on p "Edit" at bounding box center [312, 189] width 15 height 13
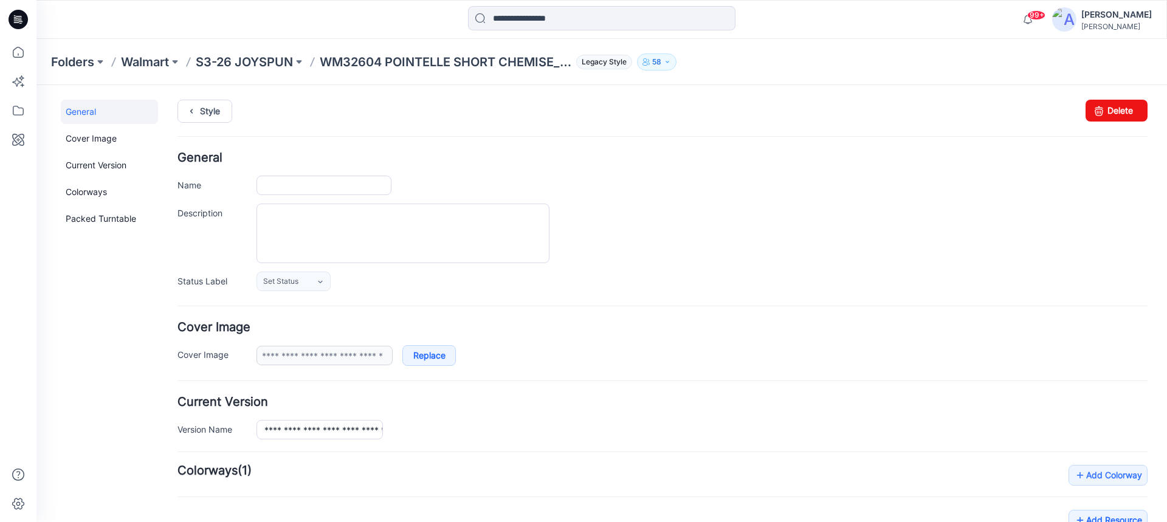
type input "**********"
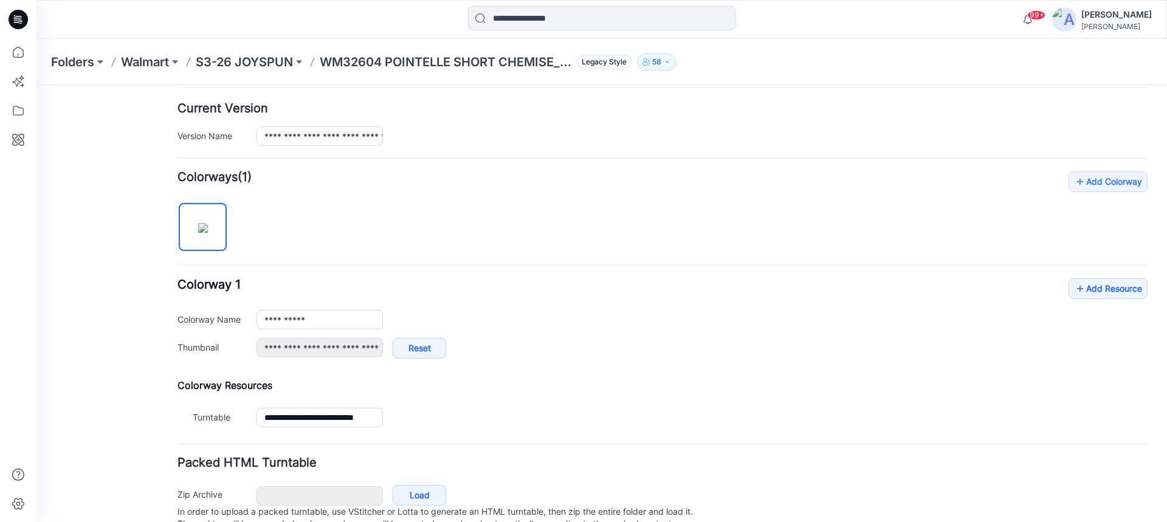
scroll to position [342, 0]
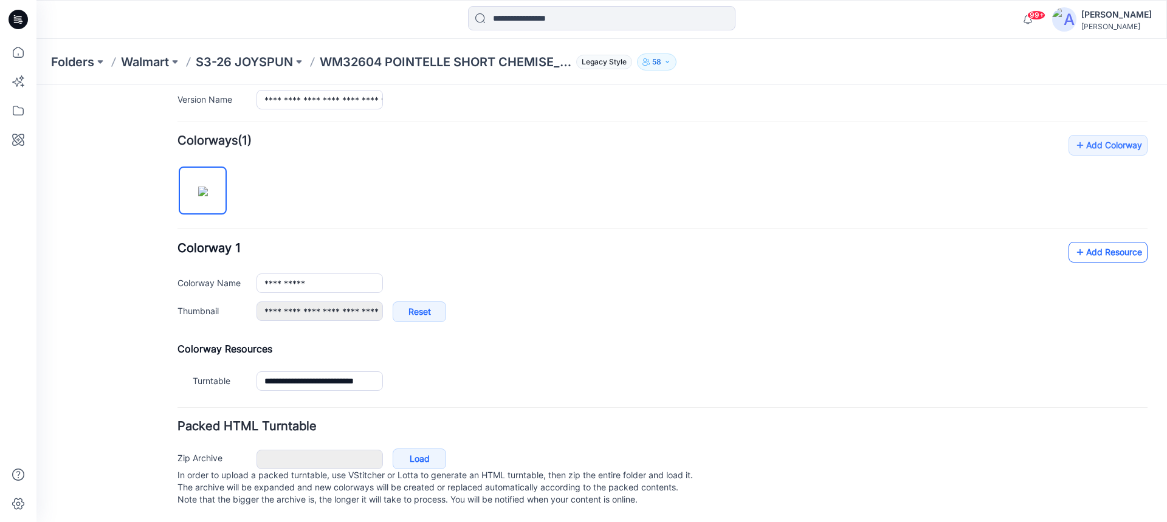
click at [1074, 243] on icon at bounding box center [1080, 252] width 12 height 19
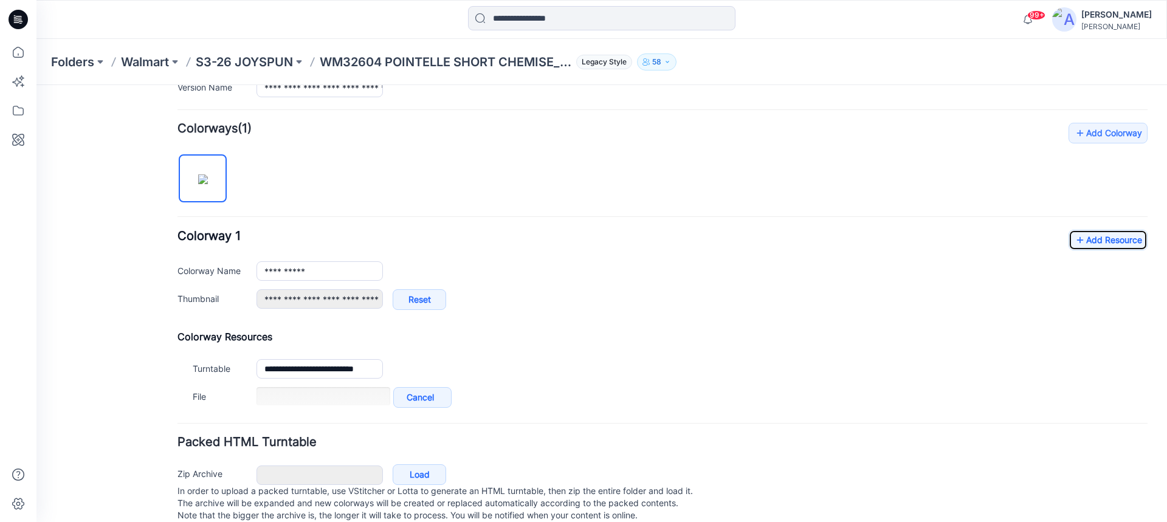
scroll to position [370, 0]
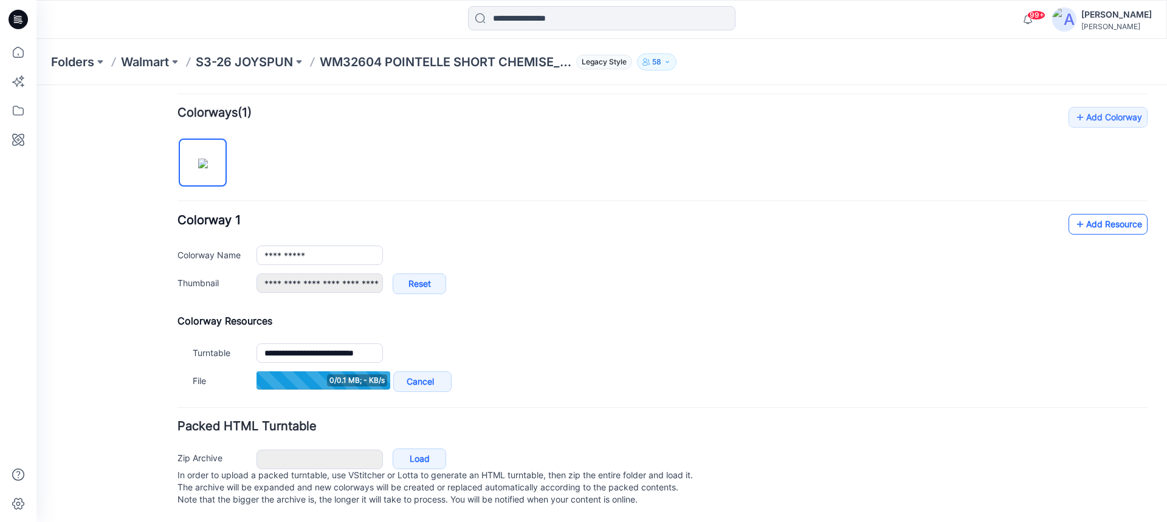
click at [1074, 216] on icon at bounding box center [1080, 224] width 12 height 19
click at [1077, 216] on link "Add Resource" at bounding box center [1108, 225] width 79 height 21
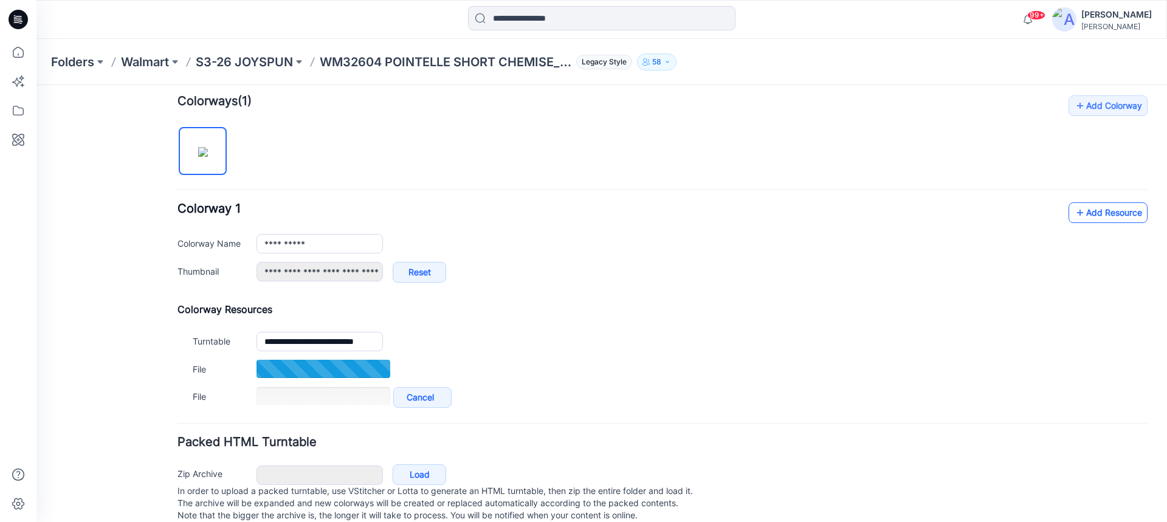
scroll to position [370, 0]
click at [1079, 215] on link "Add Resource" at bounding box center [1108, 212] width 79 height 21
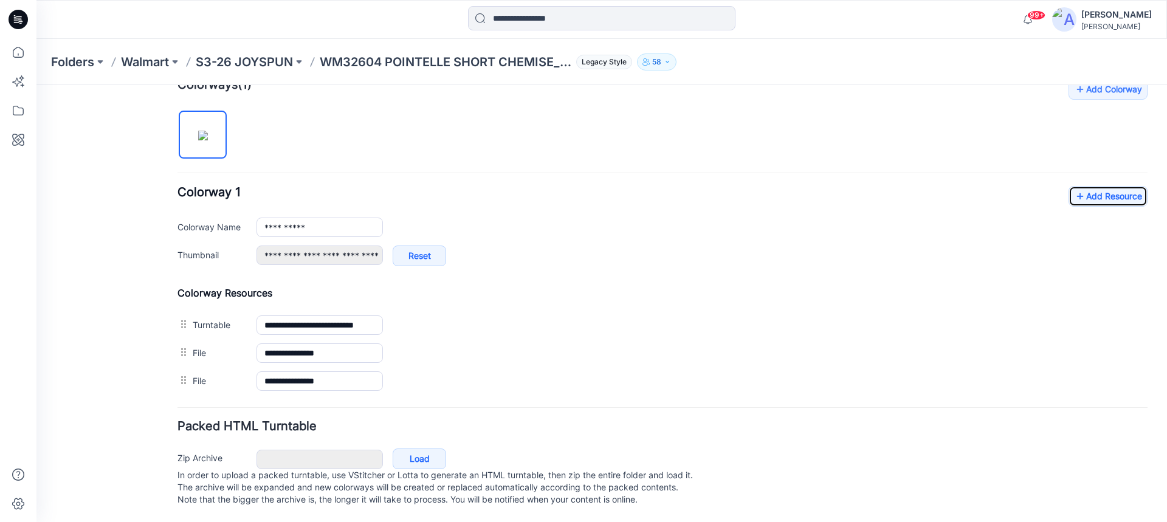
scroll to position [398, 0]
click at [1084, 189] on link "Add Resource" at bounding box center [1108, 196] width 79 height 21
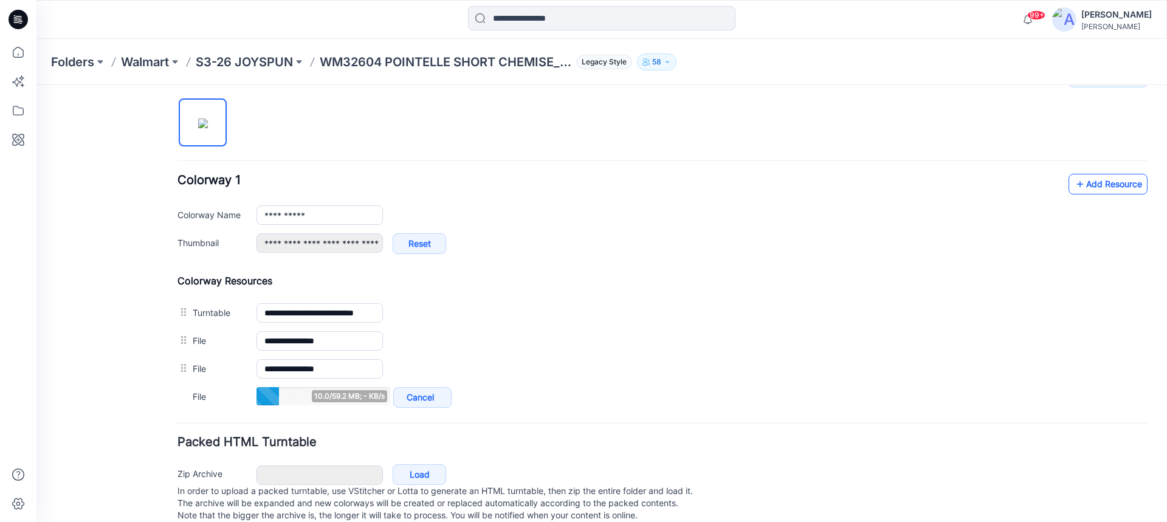
click at [1094, 188] on link "Add Resource" at bounding box center [1108, 184] width 79 height 21
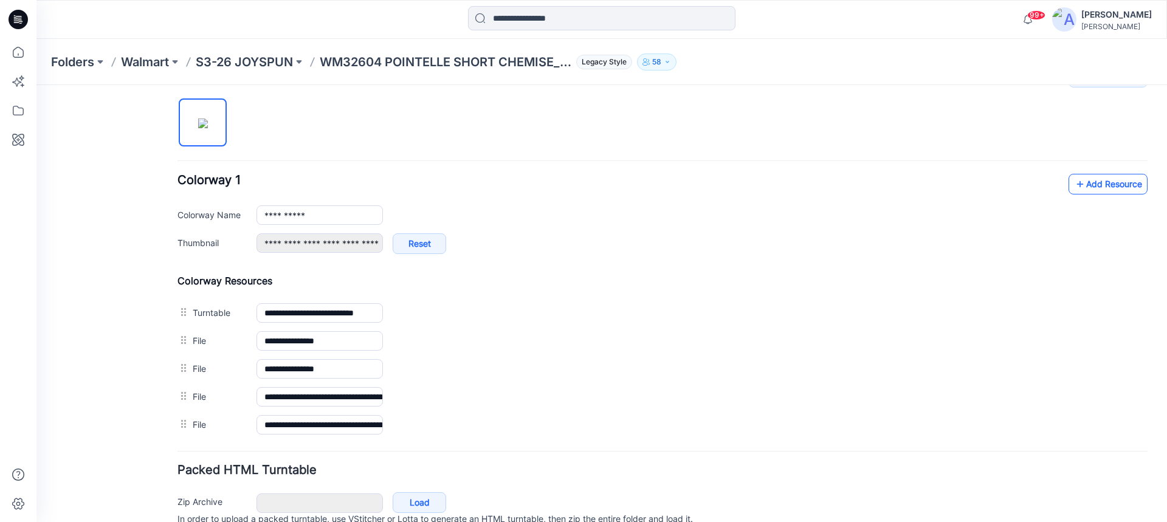
click at [1100, 189] on link "Add Resource" at bounding box center [1108, 184] width 79 height 21
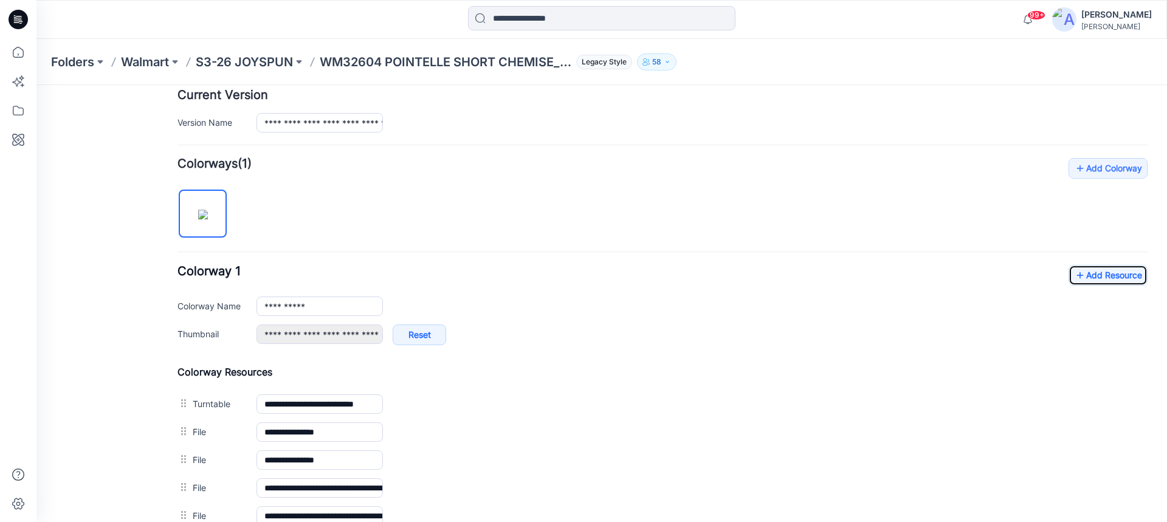
scroll to position [216, 0]
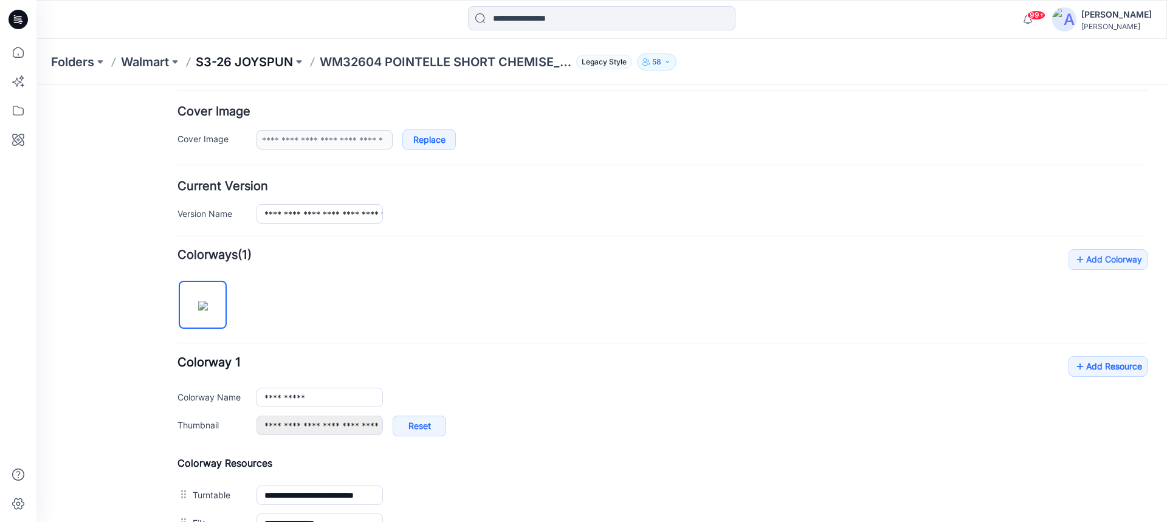
click at [257, 63] on p "S3-26 JOYSPUN" at bounding box center [244, 62] width 97 height 17
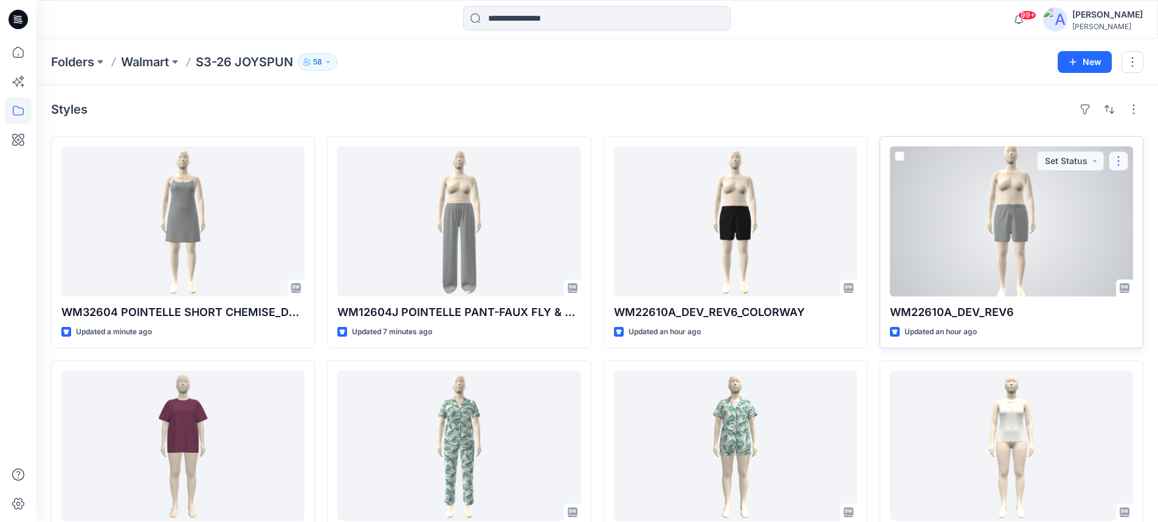
click at [1119, 161] on button "button" at bounding box center [1118, 160] width 19 height 19
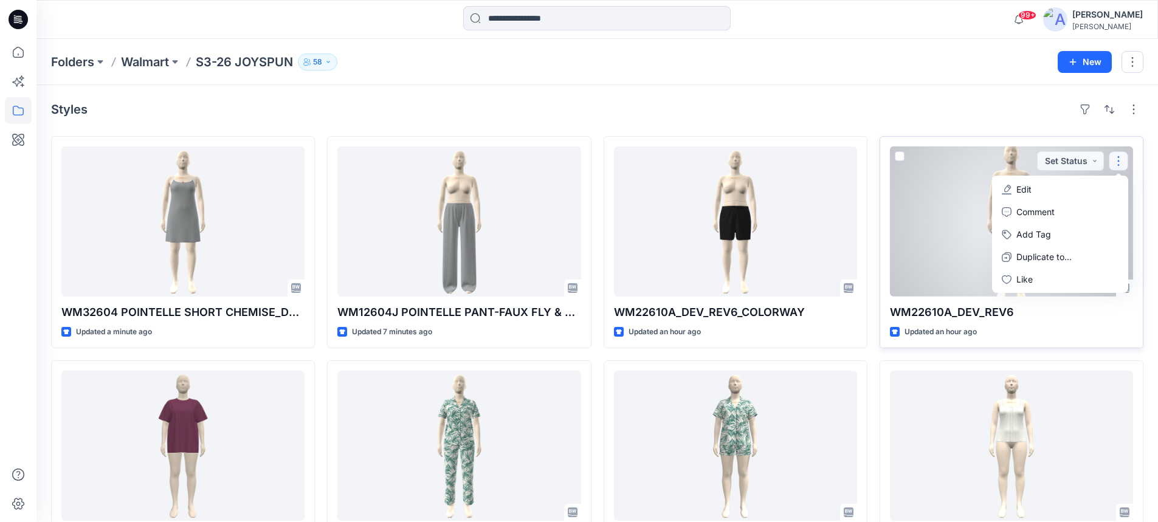
click at [1025, 190] on p "Edit" at bounding box center [1024, 189] width 15 height 13
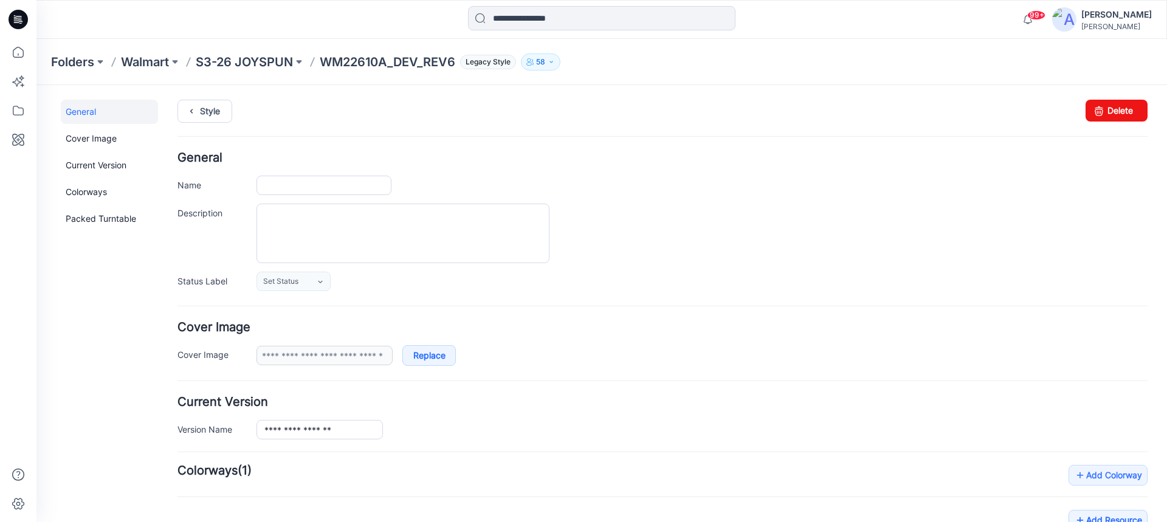
type input "**********"
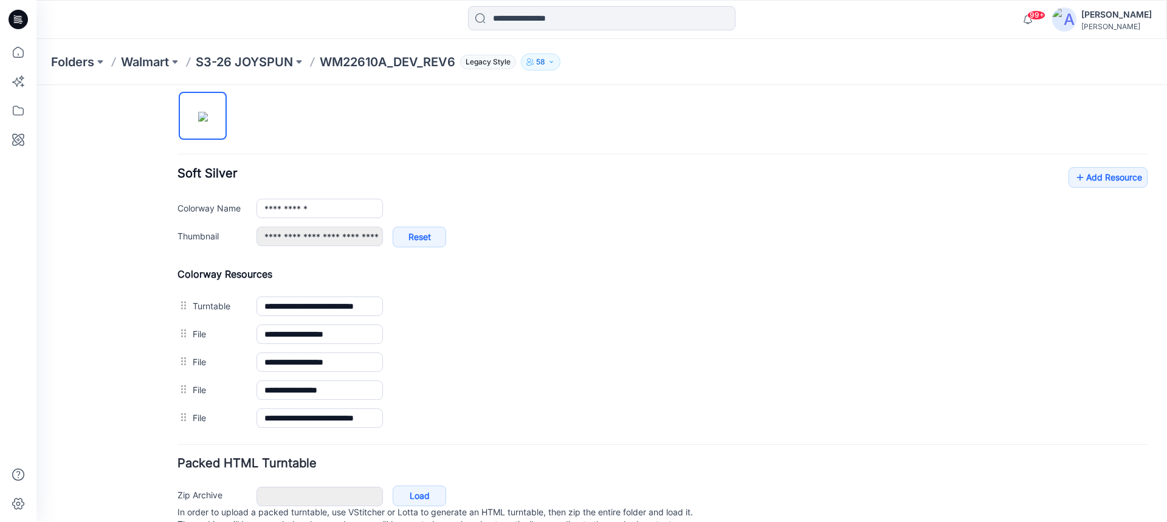
scroll to position [454, 0]
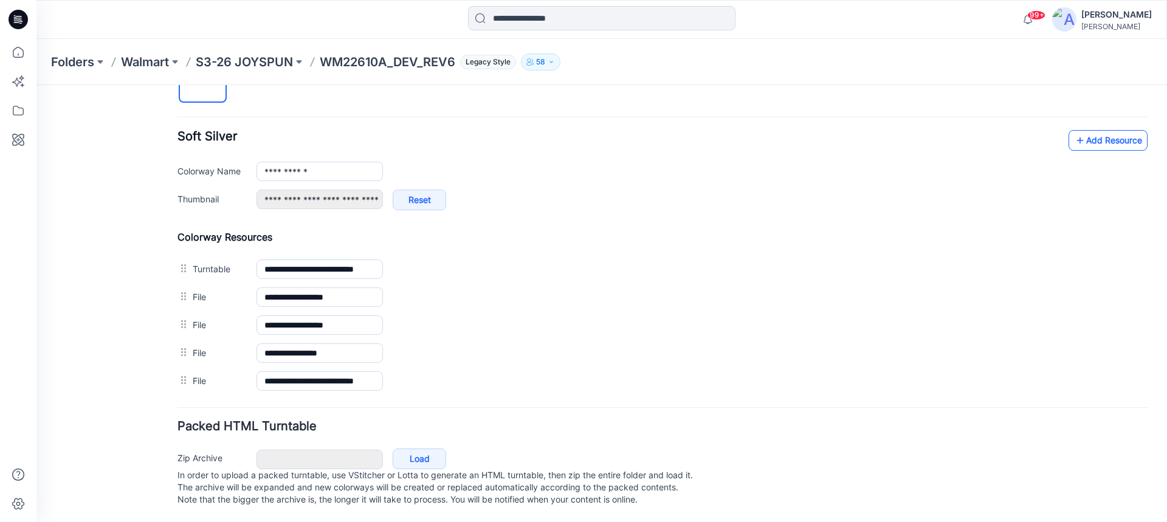
click at [1085, 130] on link "Add Resource" at bounding box center [1108, 140] width 79 height 21
